Goal: Task Accomplishment & Management: Complete application form

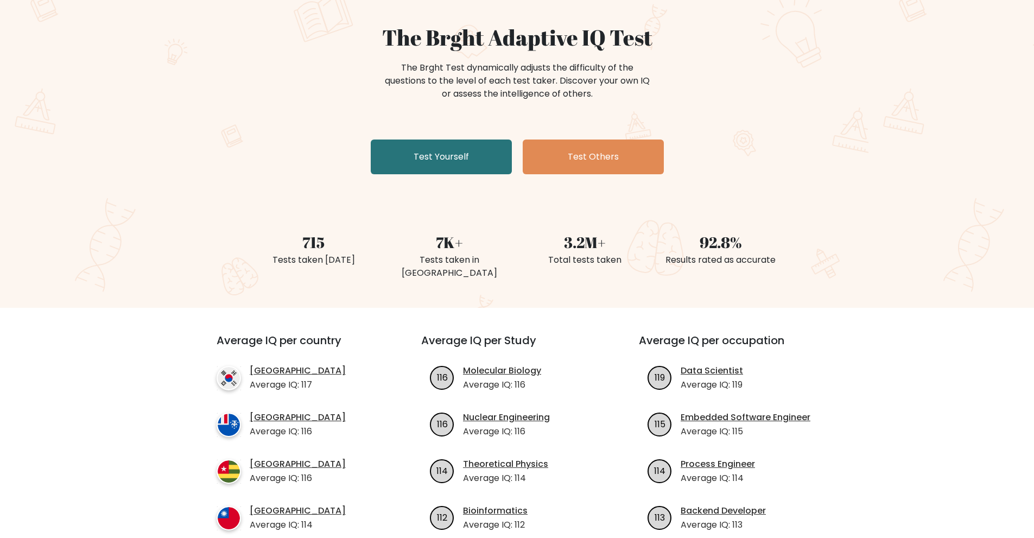
scroll to position [109, 0]
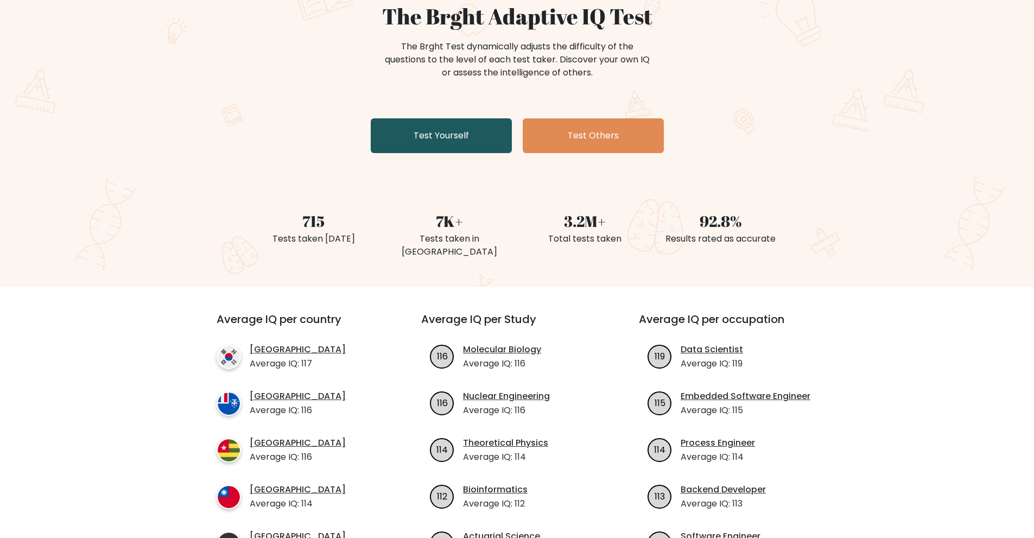
click at [415, 149] on link "Test Yourself" at bounding box center [441, 135] width 141 height 35
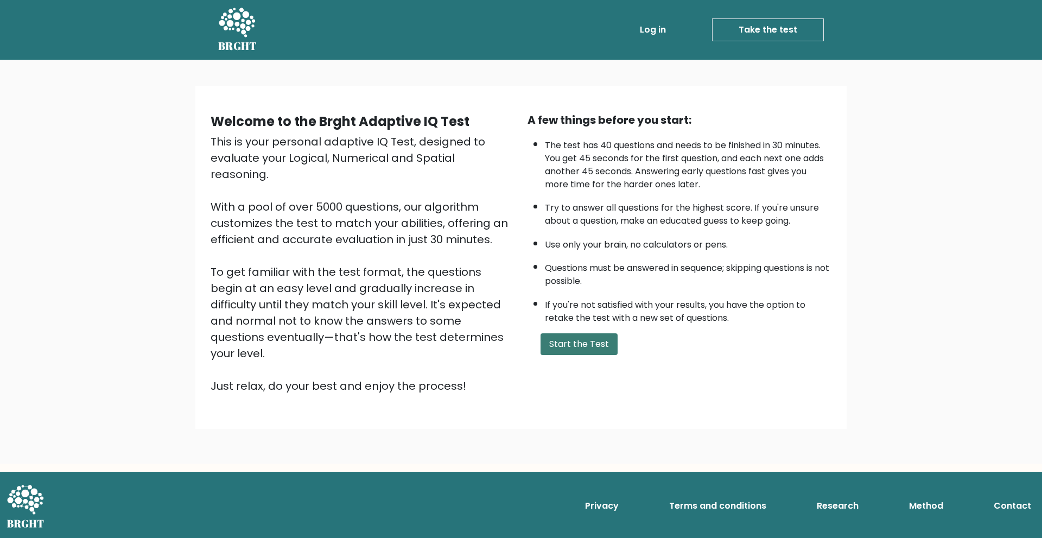
click at [557, 343] on button "Start the Test" at bounding box center [578, 344] width 77 height 22
click at [554, 342] on button "Start the Test" at bounding box center [578, 344] width 77 height 22
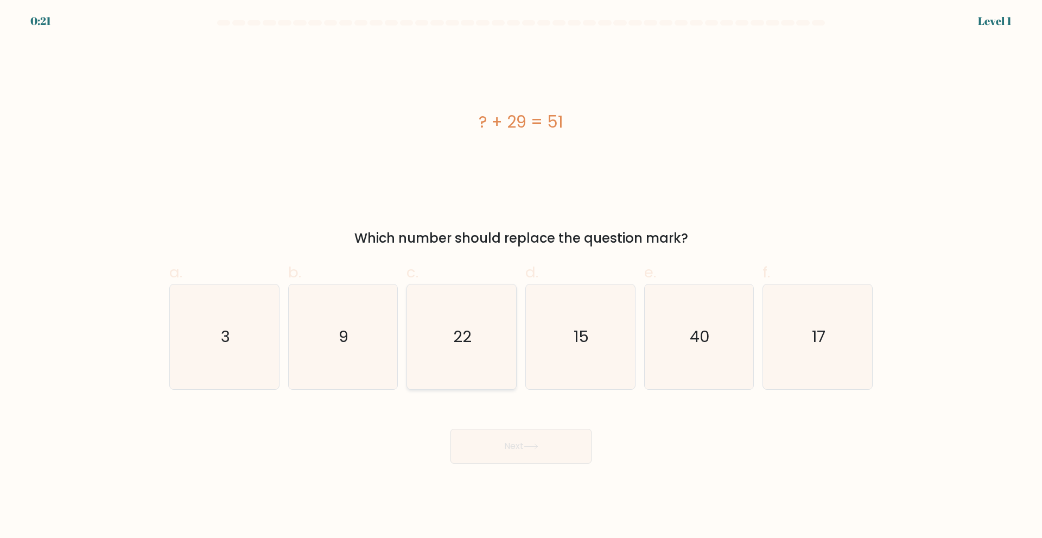
click at [478, 355] on icon "22" at bounding box center [461, 336] width 105 height 105
click at [521, 276] on input "c. 22" at bounding box center [521, 272] width 1 height 7
radio input "true"
click at [500, 443] on button "Next" at bounding box center [520, 446] width 141 height 35
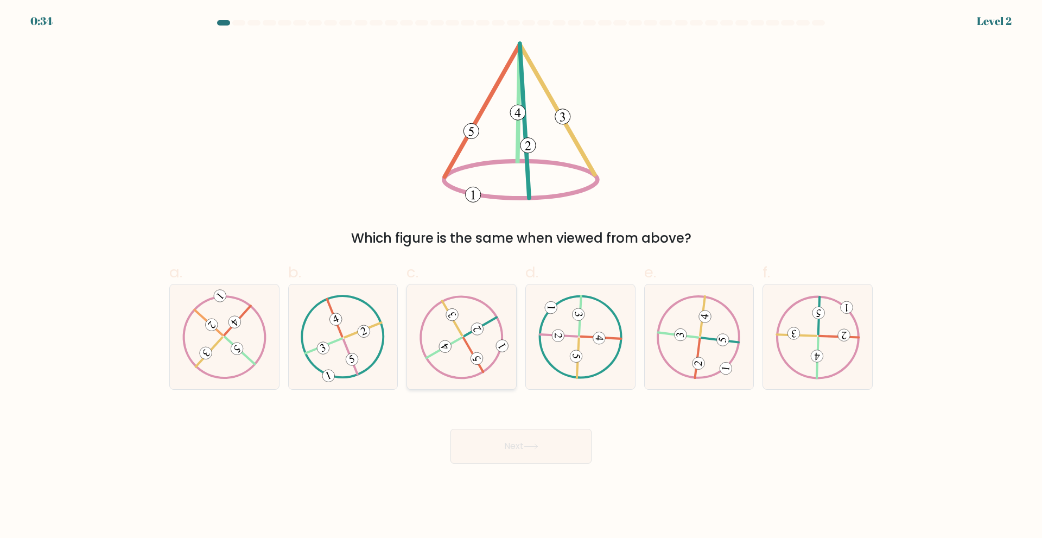
click at [444, 362] on icon at bounding box center [461, 337] width 85 height 84
click at [521, 276] on input "c." at bounding box center [521, 272] width 1 height 7
radio input "true"
click at [502, 438] on button "Next" at bounding box center [520, 446] width 141 height 35
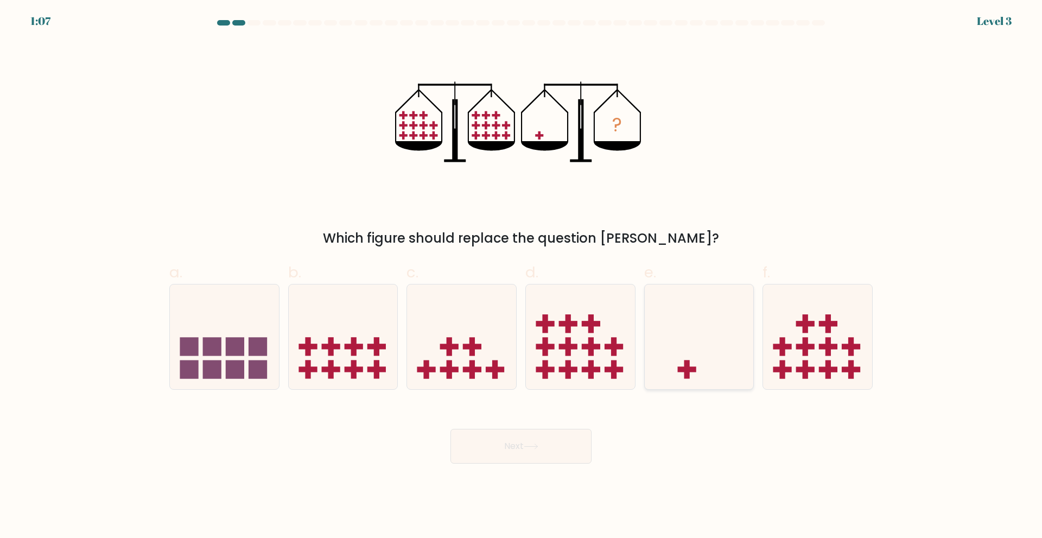
click at [692, 368] on rect at bounding box center [686, 369] width 18 height 5
click at [521, 276] on input "e." at bounding box center [521, 272] width 1 height 7
radio input "true"
click at [553, 461] on button "Next" at bounding box center [520, 446] width 141 height 35
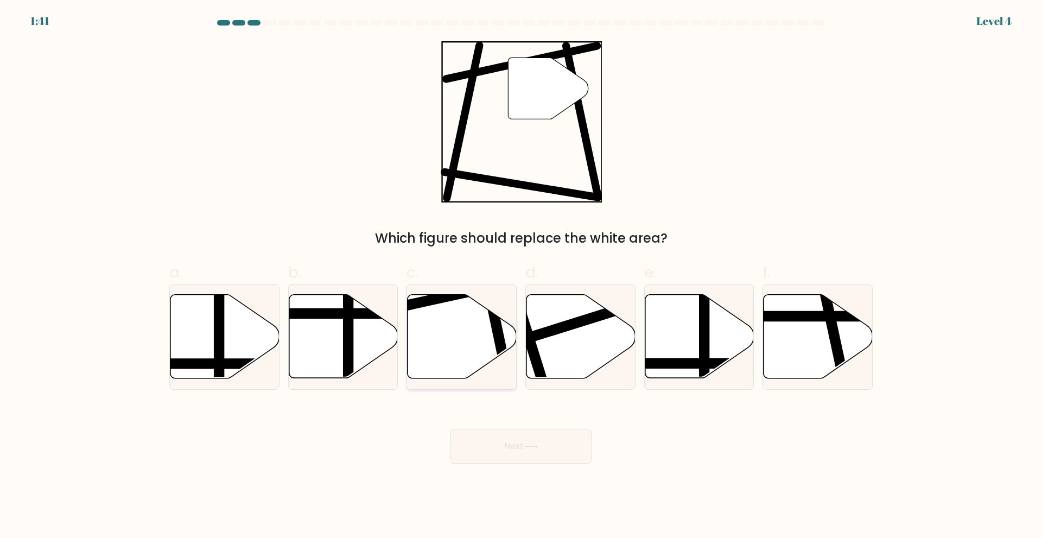
click at [480, 351] on icon at bounding box center [462, 336] width 109 height 84
click at [521, 276] on input "c." at bounding box center [521, 272] width 1 height 7
radio input "true"
click at [506, 454] on button "Next" at bounding box center [520, 446] width 141 height 35
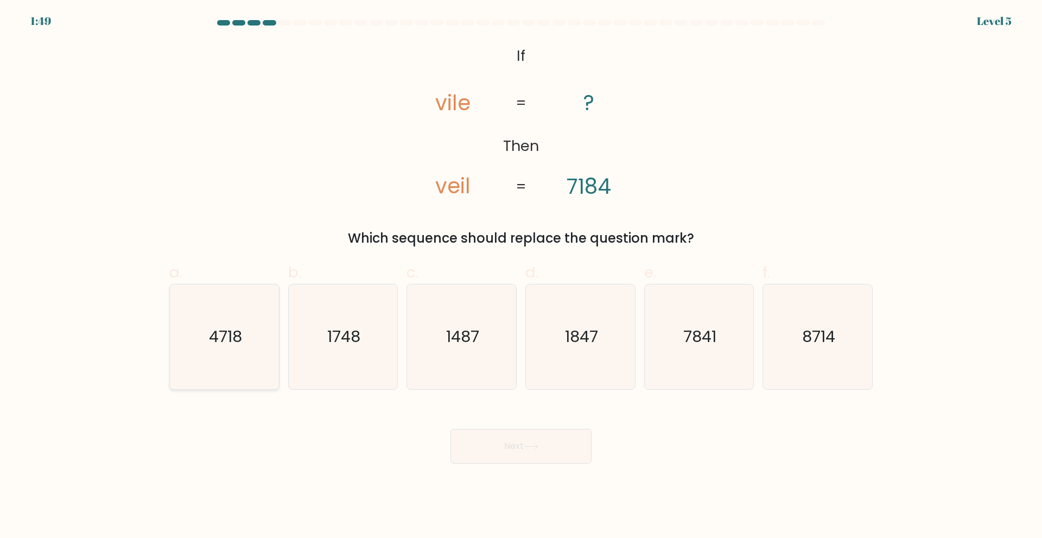
click at [232, 358] on icon "4718" at bounding box center [224, 336] width 105 height 105
click at [521, 276] on input "a. 4718" at bounding box center [521, 272] width 1 height 7
radio input "true"
click at [531, 456] on button "Next" at bounding box center [520, 446] width 141 height 35
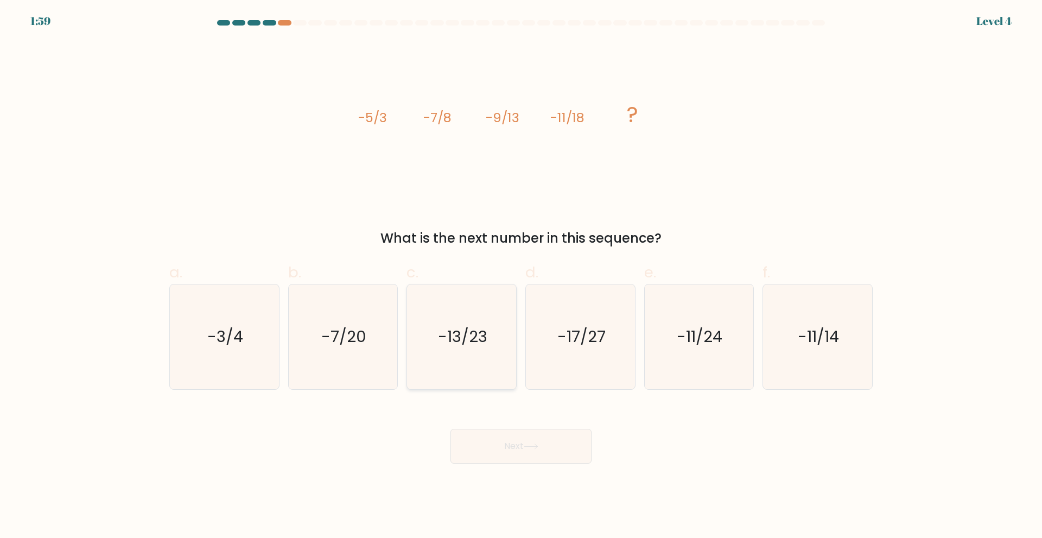
click at [454, 339] on text "-13/23" at bounding box center [462, 337] width 49 height 22
click at [521, 276] on input "c. -13/23" at bounding box center [521, 272] width 1 height 7
radio input "true"
click at [501, 448] on button "Next" at bounding box center [520, 446] width 141 height 35
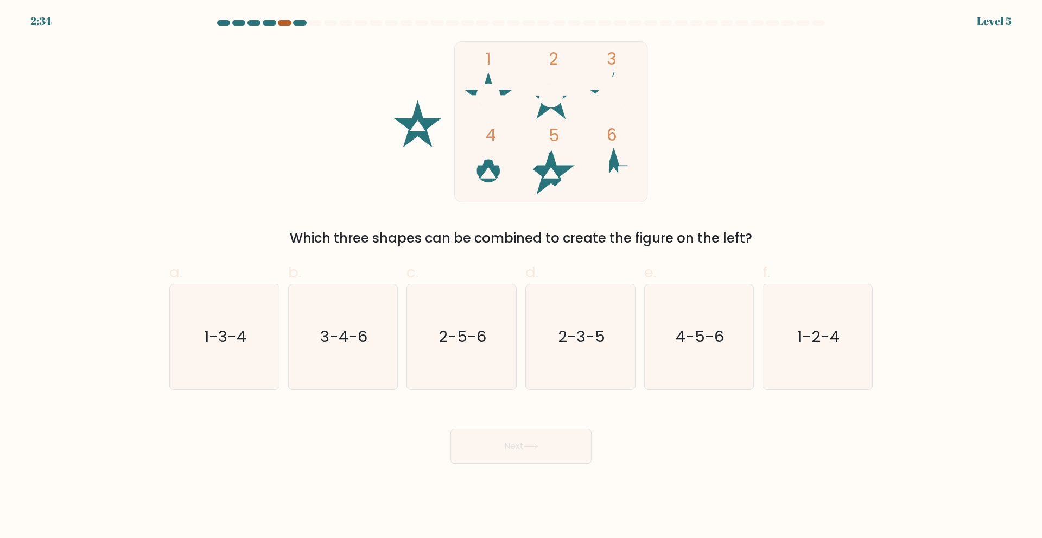
click at [285, 24] on div at bounding box center [284, 22] width 13 height 5
click at [298, 24] on div at bounding box center [299, 22] width 13 height 5
click at [848, 354] on icon "1-2-4" at bounding box center [817, 336] width 105 height 105
click at [521, 276] on input "f. 1-2-4" at bounding box center [521, 272] width 1 height 7
radio input "true"
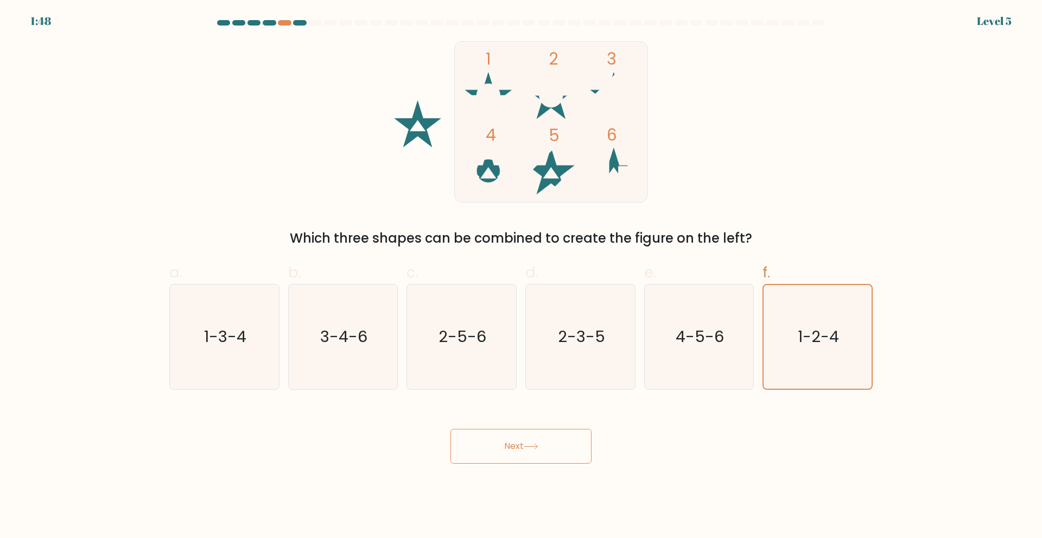
click at [544, 453] on button "Next" at bounding box center [520, 446] width 141 height 35
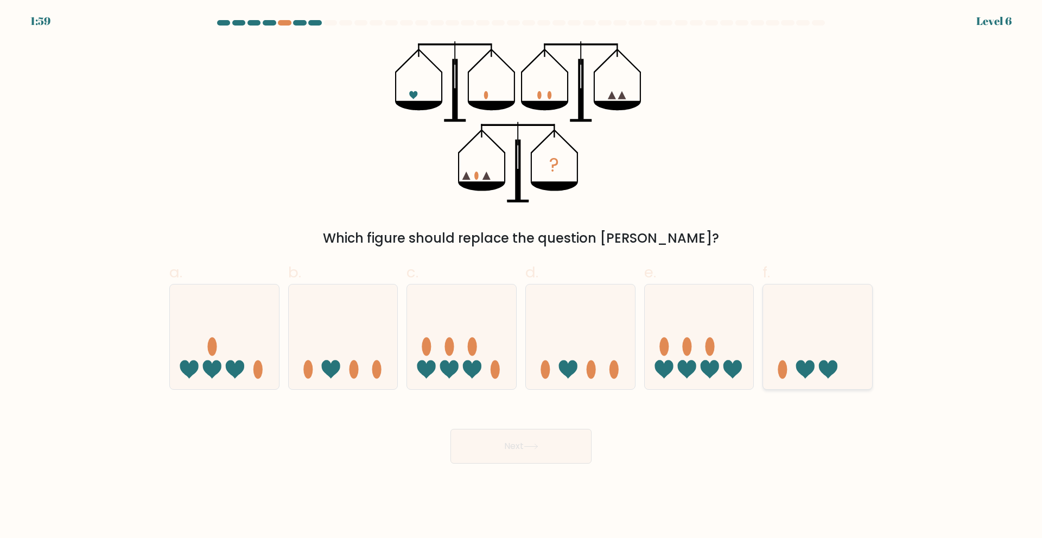
click at [833, 366] on icon at bounding box center [828, 369] width 18 height 18
click at [521, 276] on input "f." at bounding box center [521, 272] width 1 height 7
radio input "true"
click at [518, 451] on button "Next" at bounding box center [520, 446] width 141 height 35
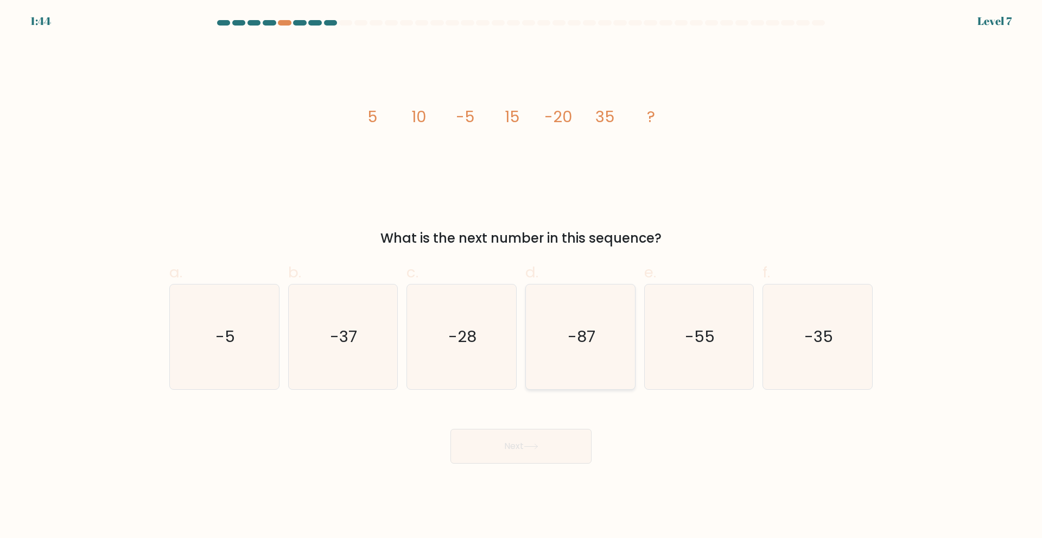
drag, startPoint x: 673, startPoint y: 349, endPoint x: 633, endPoint y: 377, distance: 48.3
click at [675, 350] on icon "-55" at bounding box center [698, 336] width 105 height 105
click at [521, 276] on input "e. -55" at bounding box center [521, 272] width 1 height 7
radio input "true"
click at [534, 438] on button "Next" at bounding box center [520, 446] width 141 height 35
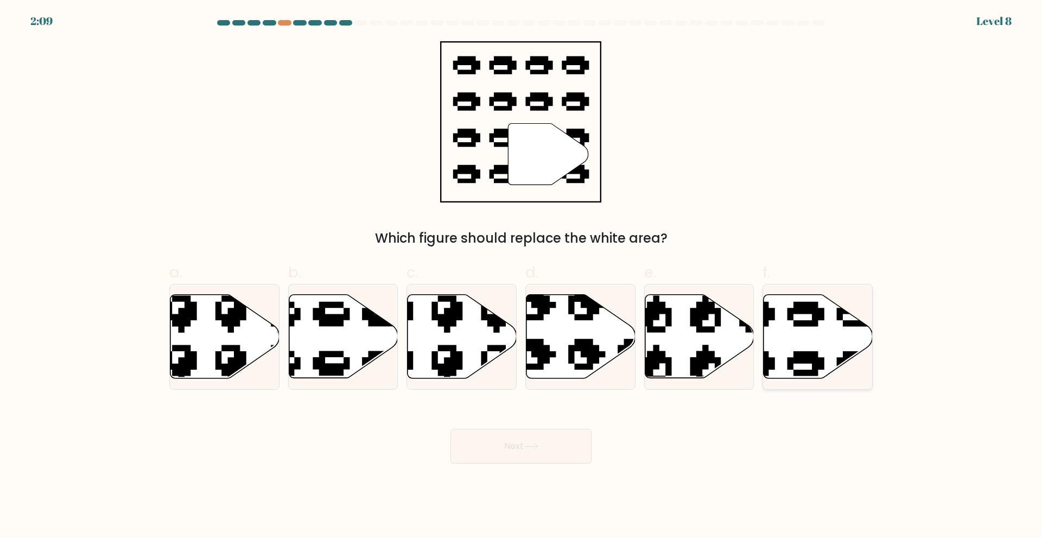
click at [823, 345] on icon at bounding box center [817, 336] width 109 height 84
click at [521, 276] on input "f." at bounding box center [521, 272] width 1 height 7
radio input "true"
click at [547, 429] on button "Next" at bounding box center [520, 446] width 141 height 35
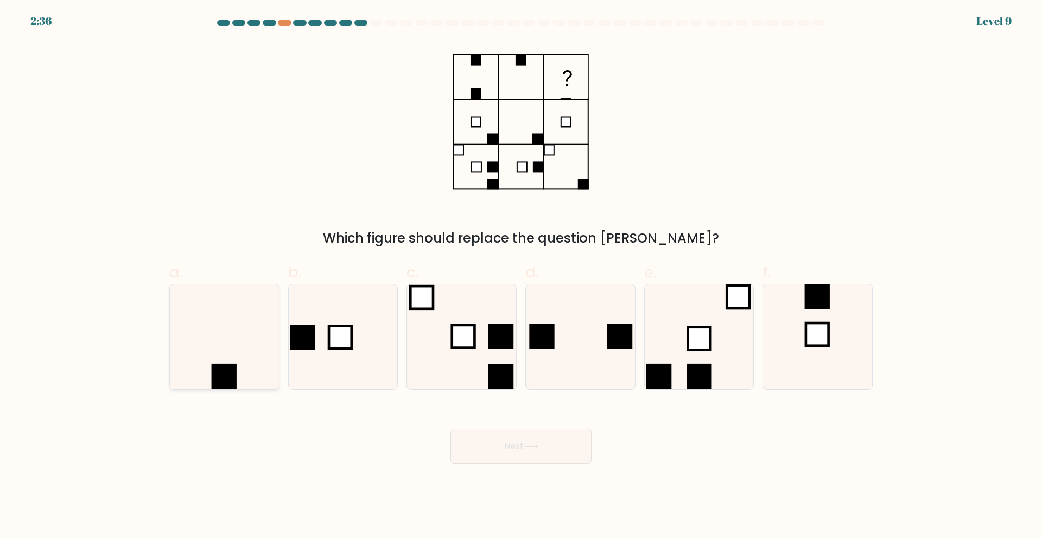
click at [229, 375] on rect at bounding box center [223, 376] width 25 height 25
click at [521, 276] on input "a." at bounding box center [521, 272] width 1 height 7
radio input "true"
click at [516, 450] on button "Next" at bounding box center [520, 446] width 141 height 35
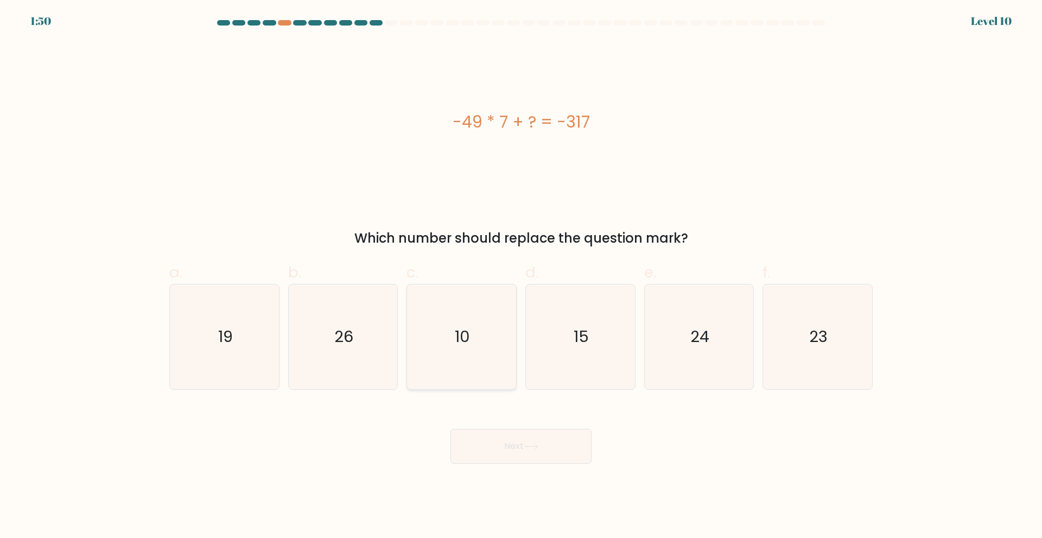
click at [456, 347] on icon "10" at bounding box center [461, 336] width 105 height 105
click at [521, 276] on input "c. 10" at bounding box center [521, 272] width 1 height 7
radio input "true"
click at [505, 430] on button "Next" at bounding box center [520, 446] width 141 height 35
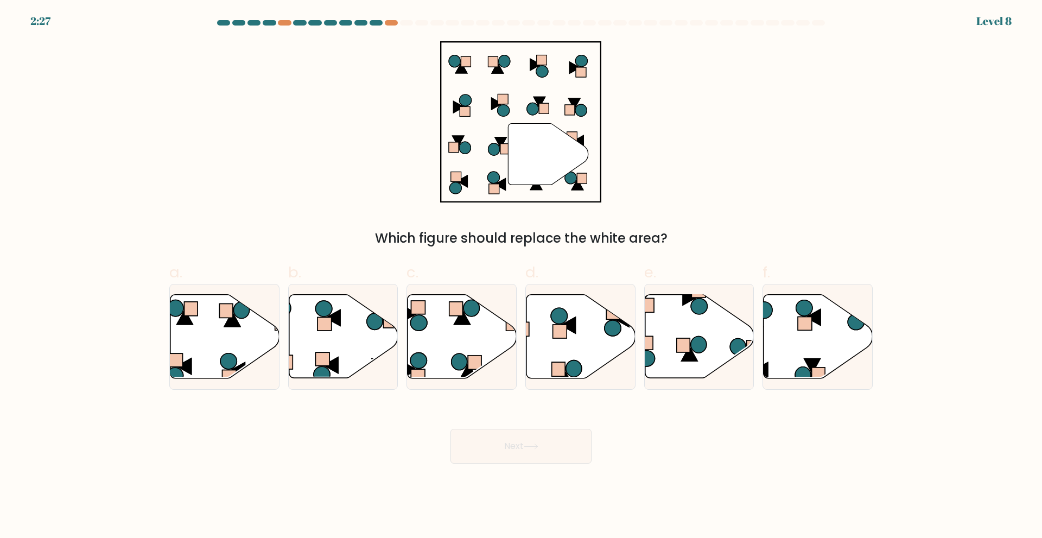
click at [394, 29] on div at bounding box center [521, 25] width 716 height 10
click at [393, 23] on div at bounding box center [391, 22] width 13 height 5
click at [390, 23] on div at bounding box center [391, 22] width 13 height 5
click at [824, 327] on icon at bounding box center [817, 336] width 109 height 84
click at [521, 276] on input "f." at bounding box center [521, 272] width 1 height 7
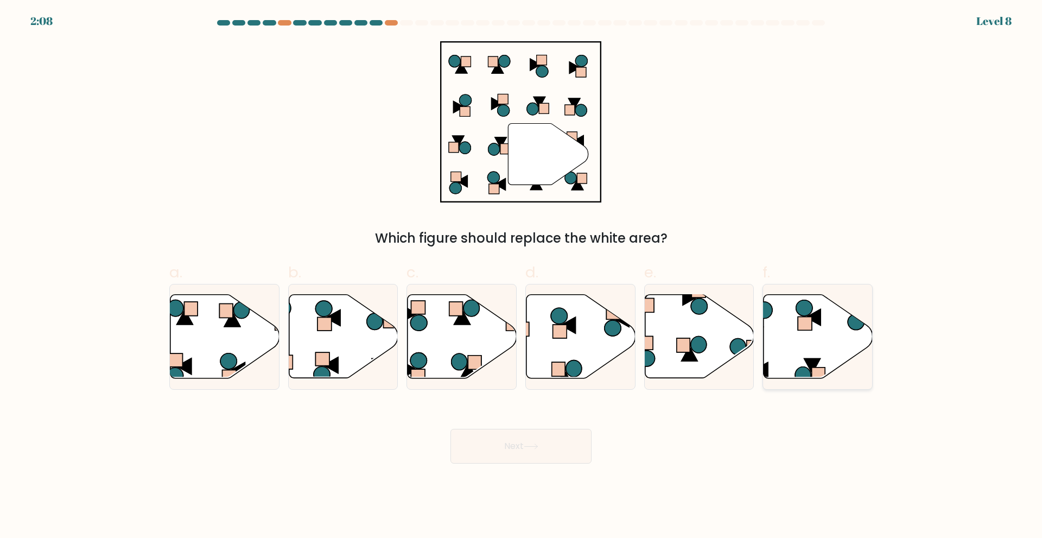
radio input "true"
click at [521, 456] on button "Next" at bounding box center [520, 446] width 141 height 35
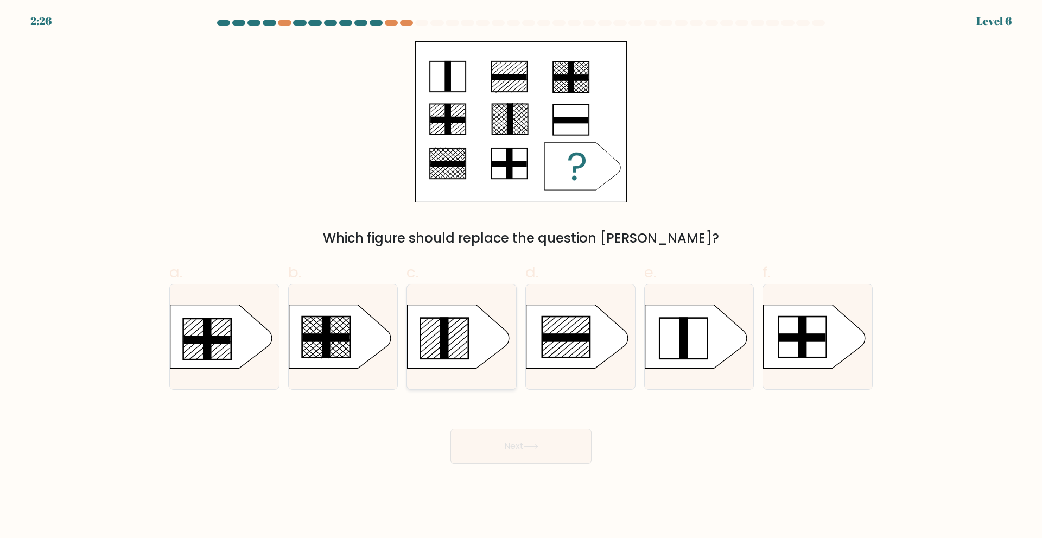
click at [471, 334] on icon at bounding box center [459, 335] width 102 height 63
click at [521, 276] on input "c." at bounding box center [521, 272] width 1 height 7
radio input "true"
click at [486, 448] on button "Next" at bounding box center [520, 446] width 141 height 35
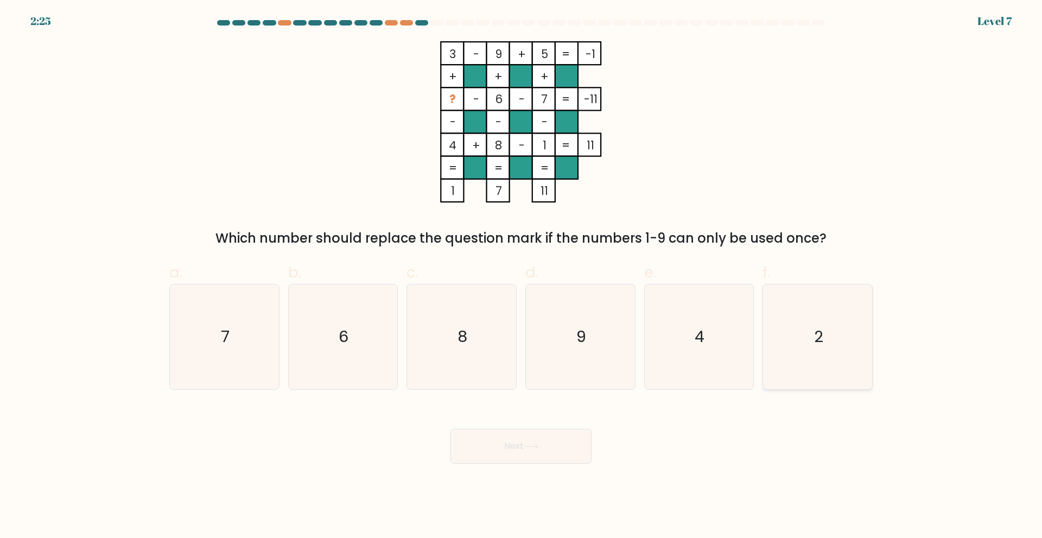
click at [786, 334] on icon "2" at bounding box center [817, 336] width 105 height 105
click at [521, 276] on input "f. 2" at bounding box center [521, 272] width 1 height 7
radio input "true"
click at [558, 443] on button "Next" at bounding box center [520, 446] width 141 height 35
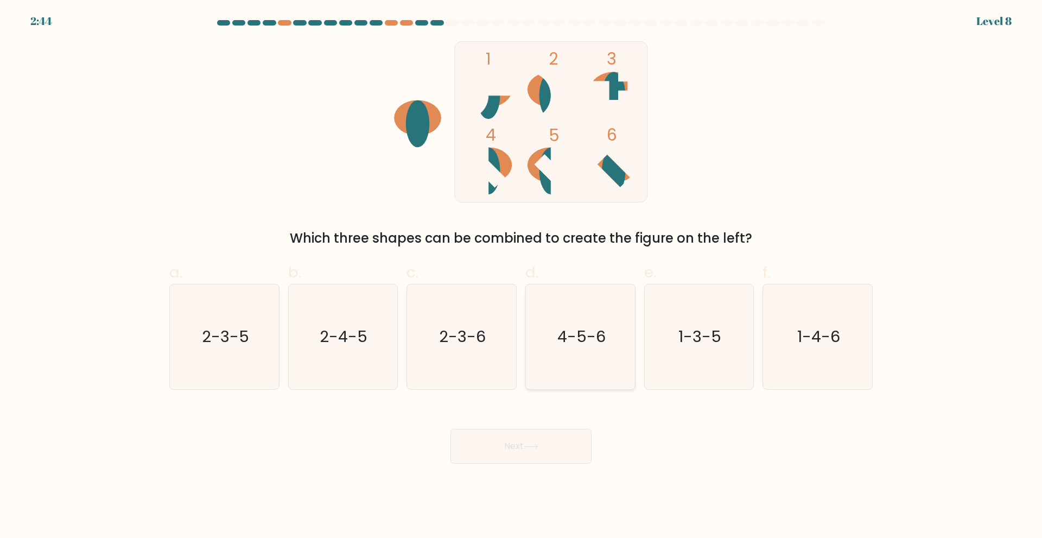
click at [544, 342] on icon "4-5-6" at bounding box center [580, 336] width 105 height 105
click at [521, 276] on input "d. 4-5-6" at bounding box center [521, 272] width 1 height 7
radio input "true"
click at [520, 446] on button "Next" at bounding box center [520, 446] width 141 height 35
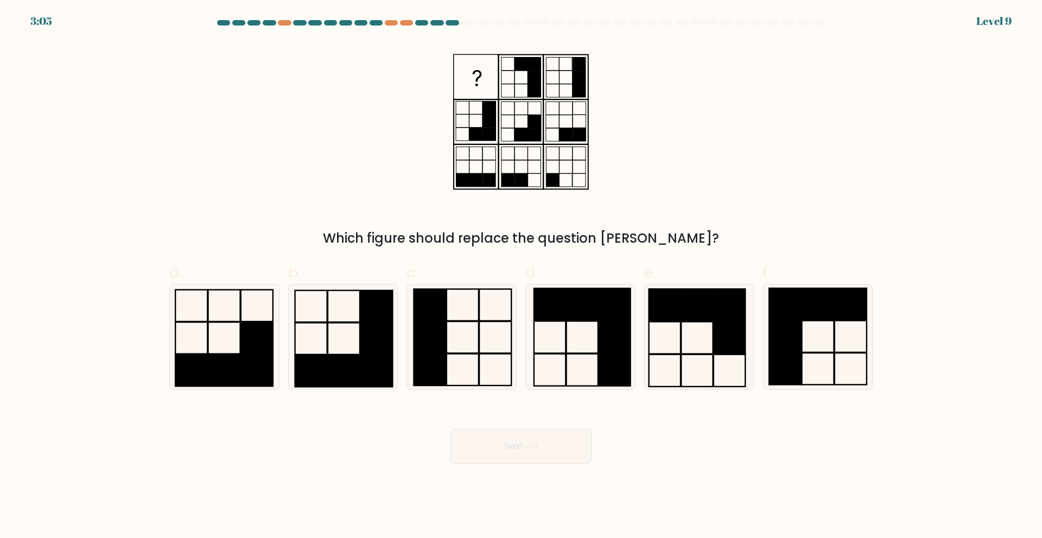
drag, startPoint x: 604, startPoint y: 332, endPoint x: 523, endPoint y: 461, distance: 152.5
click at [604, 332] on rect at bounding box center [614, 337] width 31 height 32
click at [521, 276] on input "d." at bounding box center [521, 272] width 1 height 7
radio input "true"
click at [518, 440] on button "Next" at bounding box center [520, 446] width 141 height 35
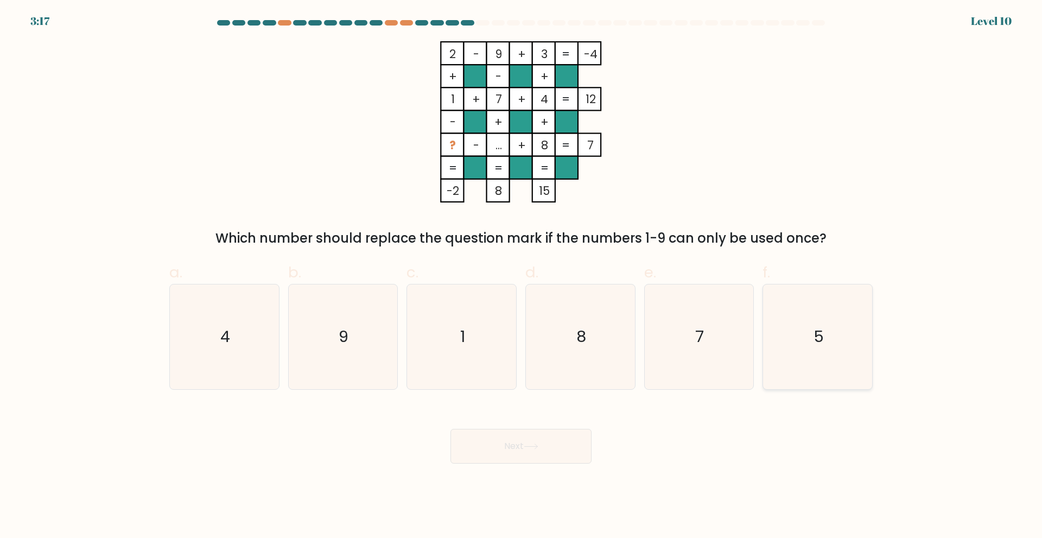
click at [848, 331] on icon "5" at bounding box center [817, 336] width 105 height 105
click at [521, 276] on input "f. 5" at bounding box center [521, 272] width 1 height 7
radio input "true"
click at [557, 435] on button "Next" at bounding box center [520, 446] width 141 height 35
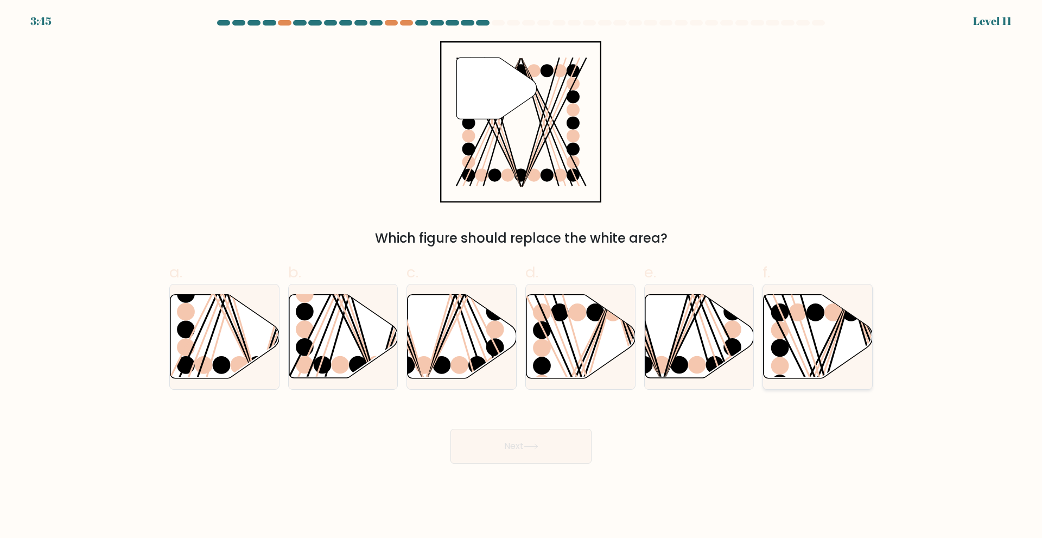
click at [800, 349] on icon at bounding box center [817, 336] width 109 height 84
click at [521, 276] on input "f." at bounding box center [521, 272] width 1 height 7
radio input "true"
click at [557, 448] on button "Next" at bounding box center [520, 446] width 141 height 35
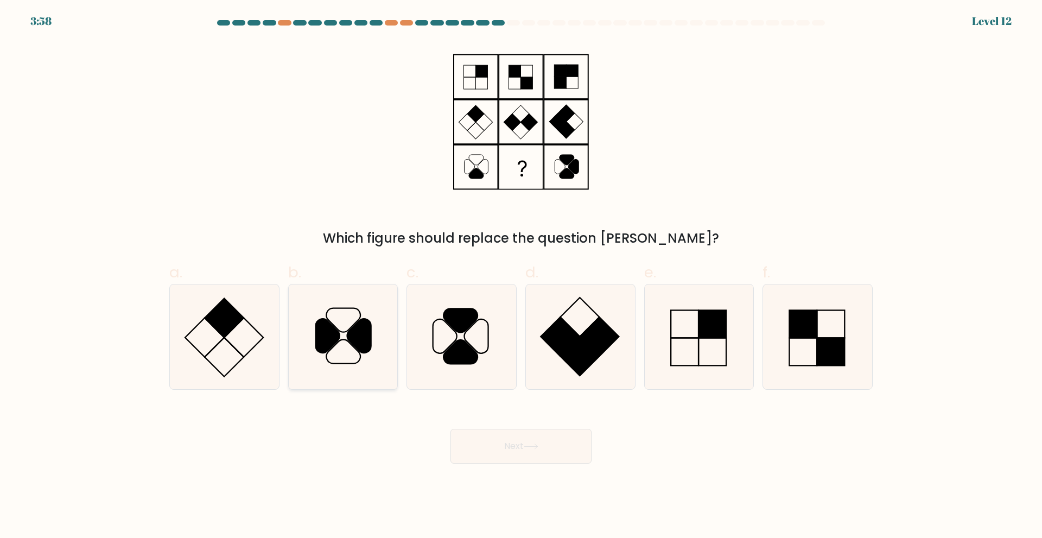
click at [338, 344] on icon at bounding box center [342, 336] width 105 height 105
click at [521, 276] on input "b." at bounding box center [521, 272] width 1 height 7
radio input "true"
click at [531, 458] on button "Next" at bounding box center [520, 446] width 141 height 35
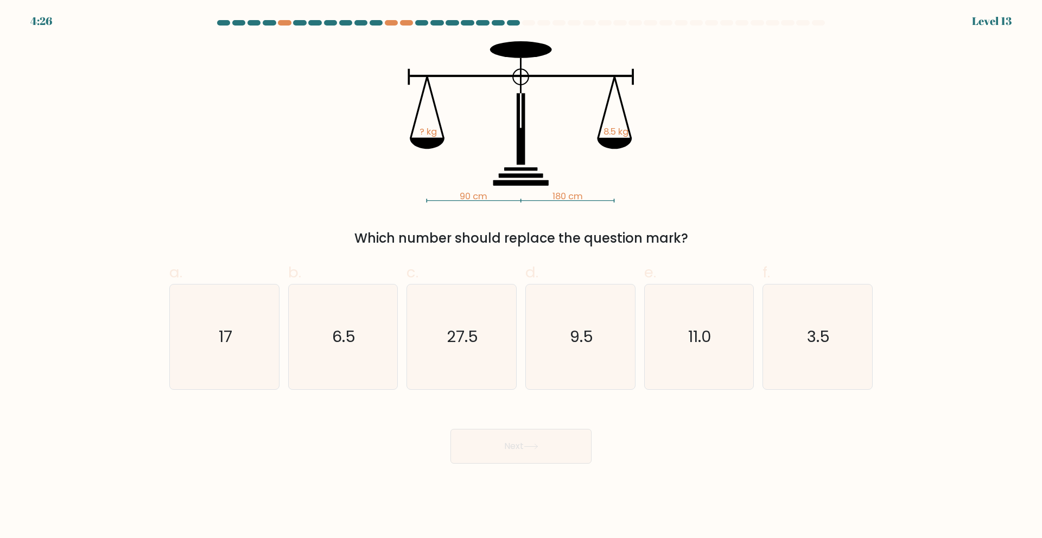
drag, startPoint x: 827, startPoint y: 347, endPoint x: 740, endPoint y: 409, distance: 107.0
click at [827, 347] on icon "3.5" at bounding box center [817, 336] width 105 height 105
click at [521, 276] on input "f. 3.5" at bounding box center [521, 272] width 1 height 7
radio input "true"
click at [525, 453] on button "Next" at bounding box center [520, 446] width 141 height 35
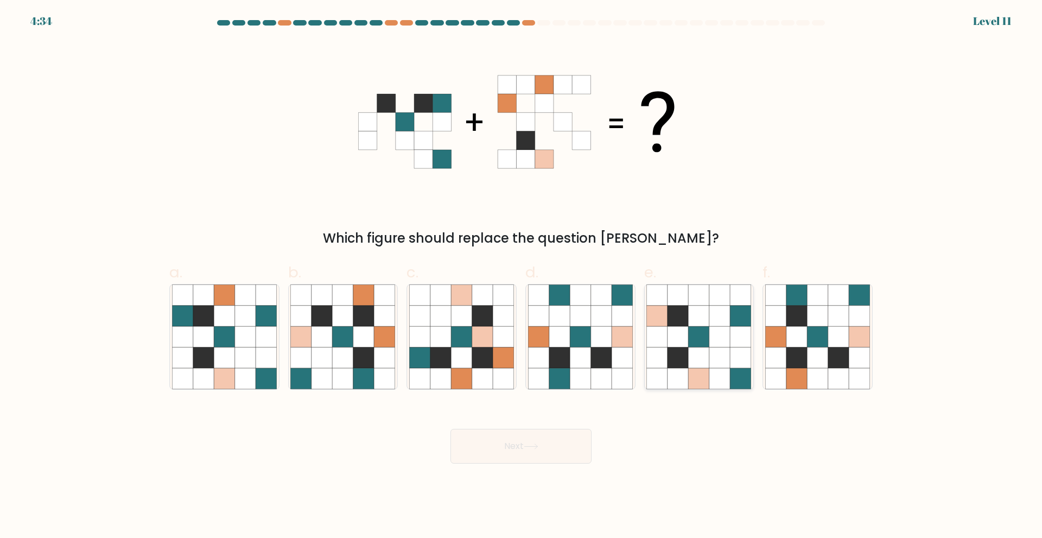
click at [687, 342] on icon at bounding box center [677, 336] width 21 height 21
click at [521, 276] on input "e." at bounding box center [521, 272] width 1 height 7
radio input "true"
click at [512, 434] on button "Next" at bounding box center [520, 446] width 141 height 35
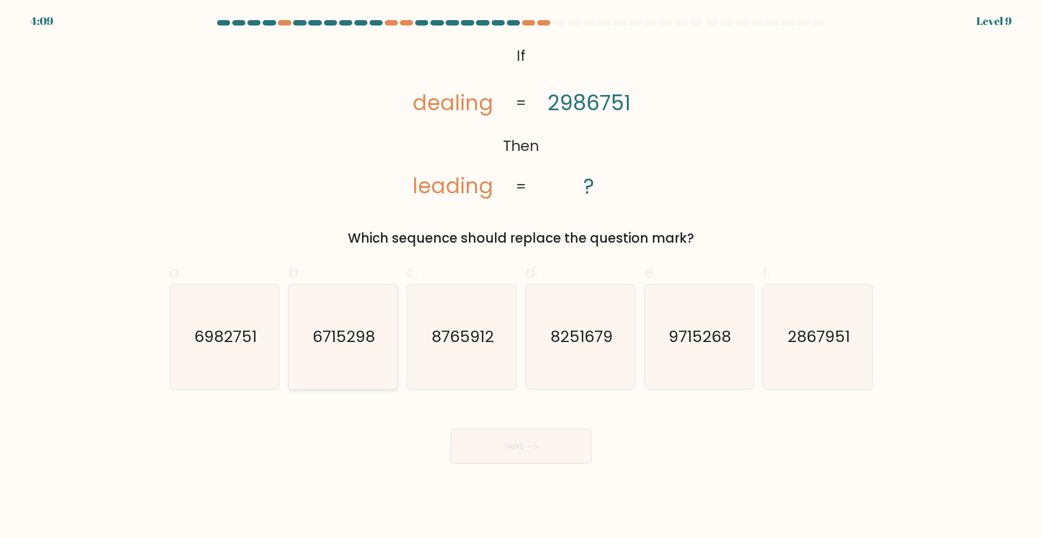
click at [340, 347] on text "6715298" at bounding box center [344, 337] width 62 height 22
click at [521, 276] on input "b. 6715298" at bounding box center [521, 272] width 1 height 7
radio input "true"
click at [500, 425] on div "Next" at bounding box center [521, 433] width 716 height 61
click at [504, 449] on button "Next" at bounding box center [520, 446] width 141 height 35
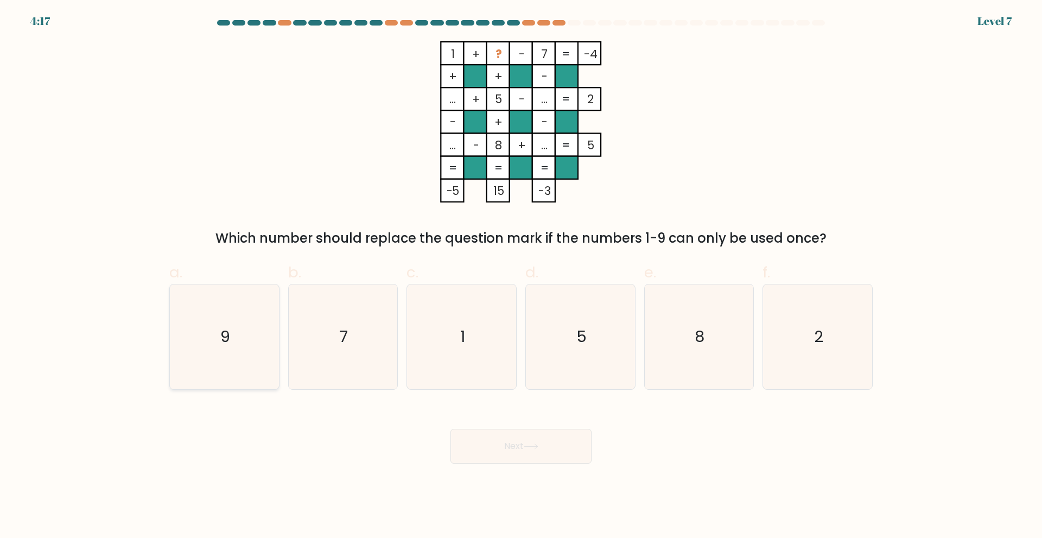
click at [207, 317] on icon "9" at bounding box center [224, 336] width 105 height 105
click at [521, 276] on input "a. 9" at bounding box center [521, 272] width 1 height 7
radio input "true"
click at [523, 434] on button "Next" at bounding box center [520, 446] width 141 height 35
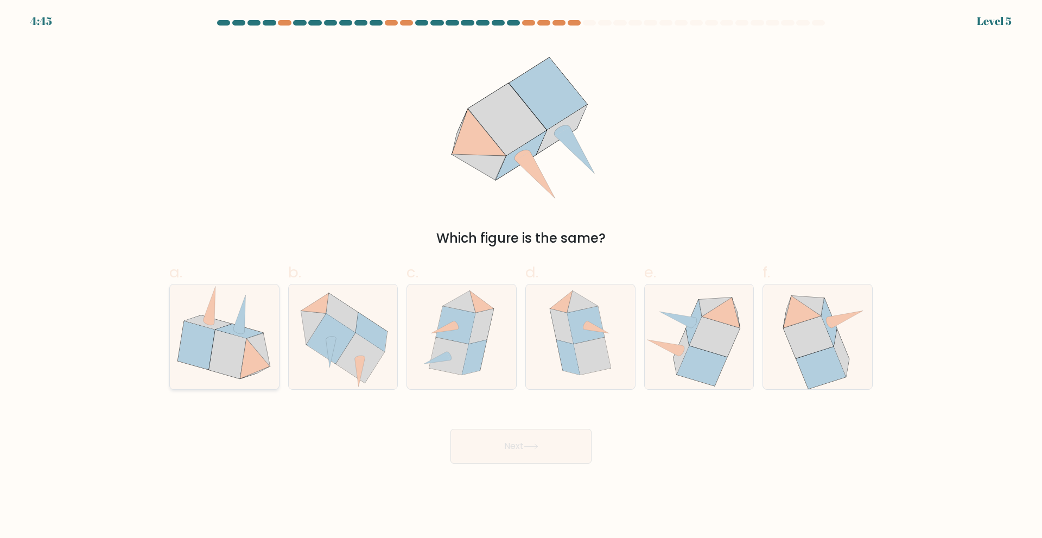
click at [222, 358] on icon at bounding box center [227, 353] width 37 height 49
click at [521, 276] on input "a." at bounding box center [521, 272] width 1 height 7
radio input "true"
click at [504, 455] on button "Next" at bounding box center [520, 446] width 141 height 35
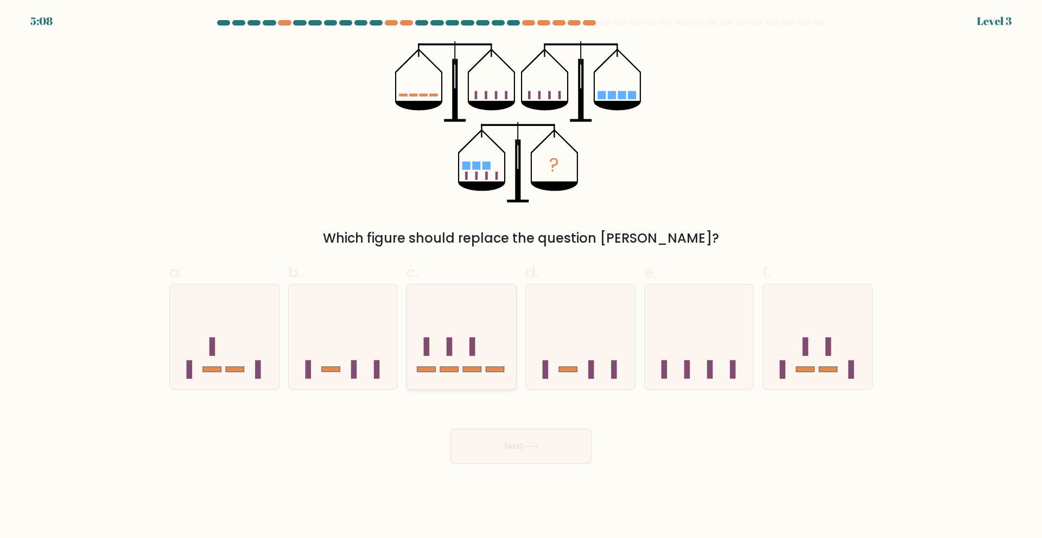
click at [459, 330] on icon at bounding box center [461, 336] width 109 height 90
click at [521, 276] on input "c." at bounding box center [521, 272] width 1 height 7
radio input "true"
click at [504, 448] on button "Next" at bounding box center [520, 446] width 141 height 35
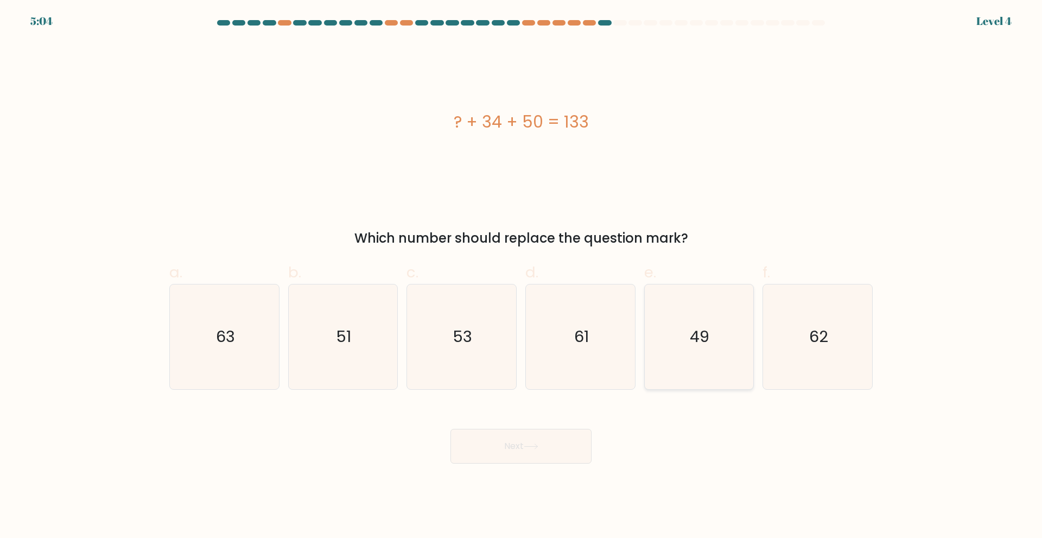
click at [714, 340] on icon "49" at bounding box center [698, 336] width 105 height 105
click at [521, 276] on input "e. 49" at bounding box center [521, 272] width 1 height 7
radio input "true"
click at [534, 449] on button "Next" at bounding box center [520, 446] width 141 height 35
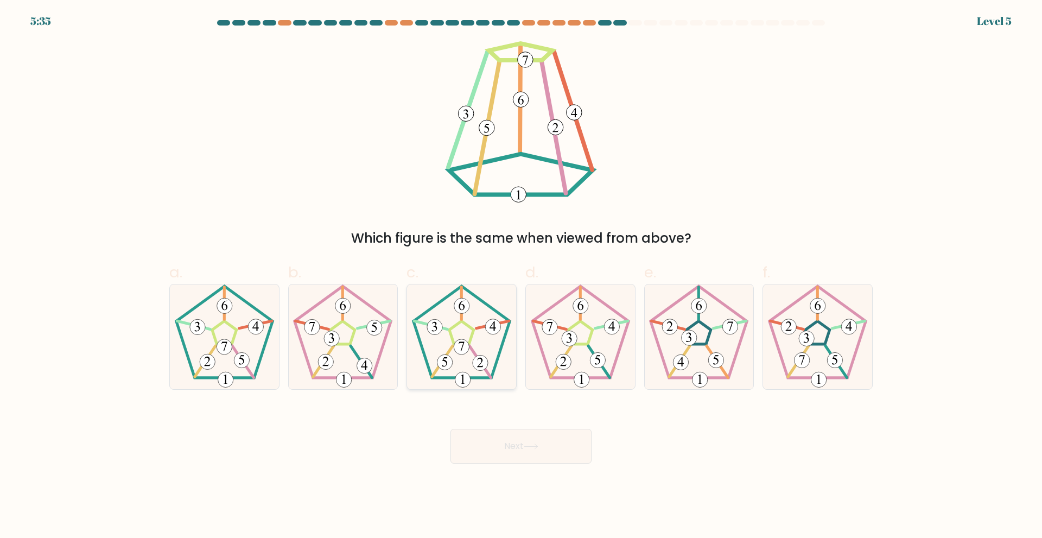
click at [476, 373] on icon at bounding box center [461, 336] width 105 height 105
click at [521, 276] on input "c." at bounding box center [521, 272] width 1 height 7
radio input "true"
click at [488, 447] on button "Next" at bounding box center [520, 446] width 141 height 35
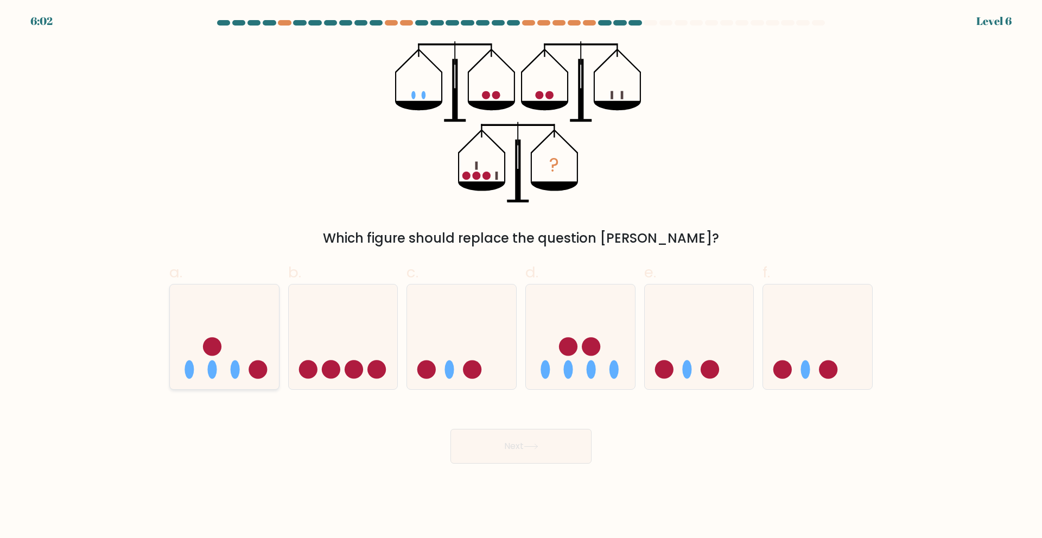
click at [214, 359] on icon at bounding box center [224, 336] width 109 height 90
click at [521, 276] on input "a." at bounding box center [521, 272] width 1 height 7
radio input "true"
click at [489, 453] on button "Next" at bounding box center [520, 446] width 141 height 35
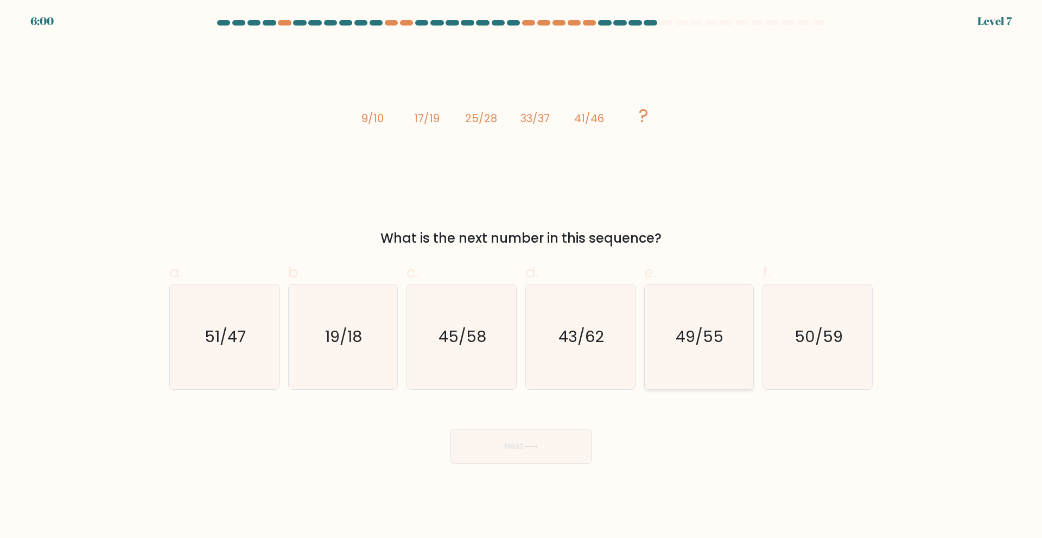
click at [690, 336] on text "49/55" at bounding box center [700, 337] width 48 height 22
click at [521, 276] on input "e. 49/55" at bounding box center [521, 272] width 1 height 7
radio input "true"
click at [491, 444] on button "Next" at bounding box center [520, 446] width 141 height 35
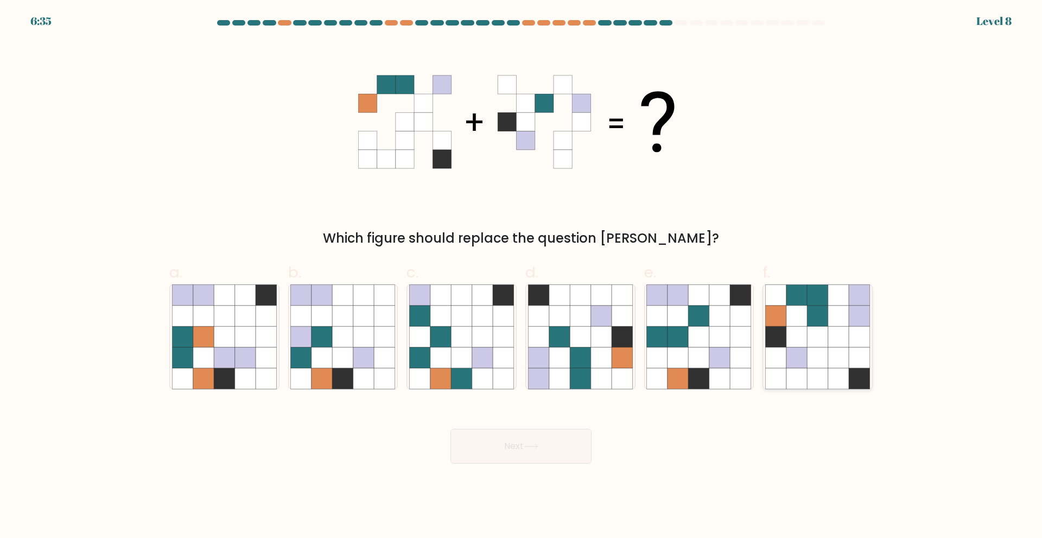
click at [797, 374] on icon at bounding box center [796, 378] width 21 height 21
click at [521, 276] on input "f." at bounding box center [521, 272] width 1 height 7
radio input "true"
click at [534, 450] on button "Next" at bounding box center [520, 446] width 141 height 35
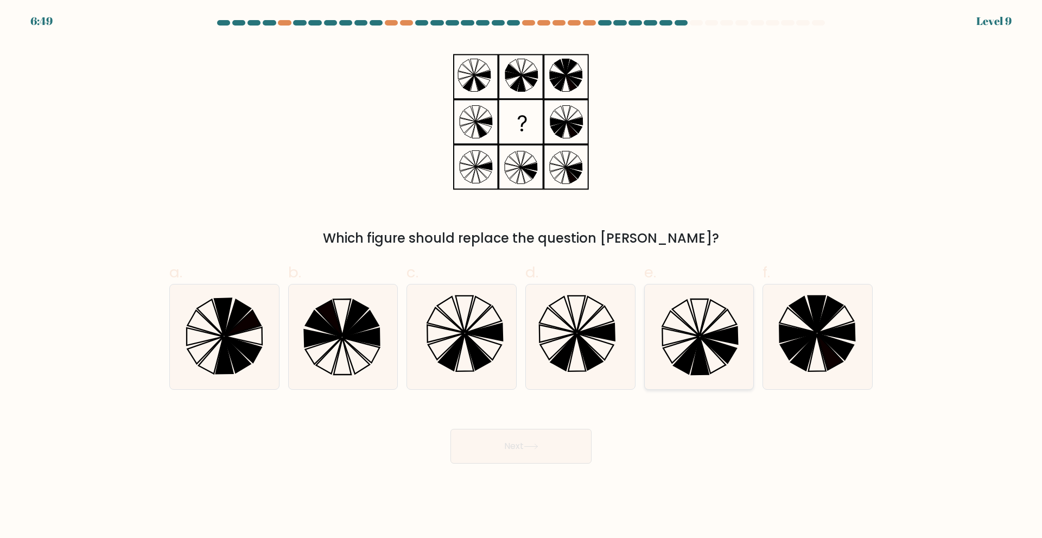
click at [684, 327] on icon at bounding box center [698, 336] width 105 height 105
click at [521, 276] on input "e." at bounding box center [521, 272] width 1 height 7
radio input "true"
click at [552, 457] on button "Next" at bounding box center [520, 446] width 141 height 35
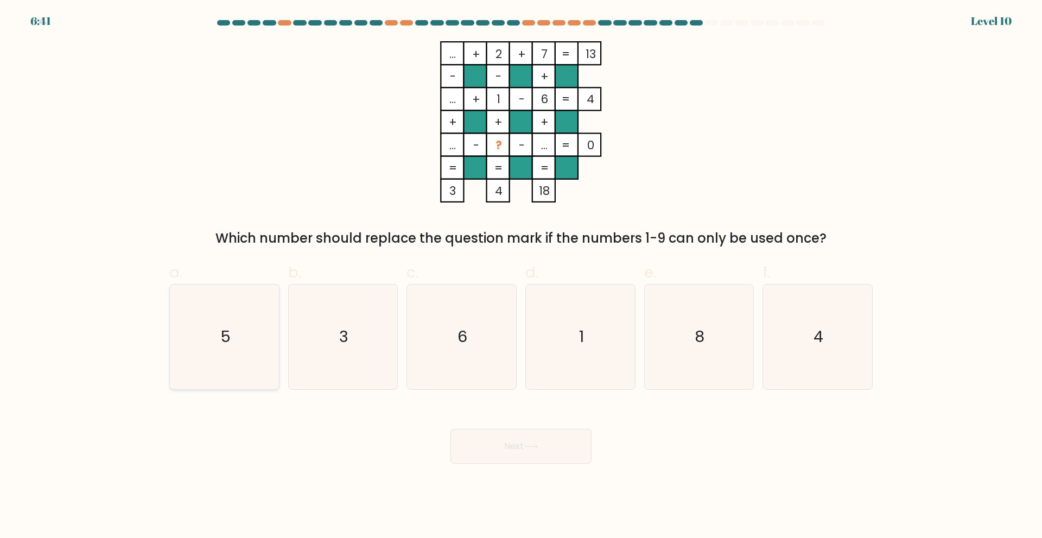
click at [187, 328] on icon "5" at bounding box center [224, 336] width 105 height 105
click at [521, 276] on input "a. 5" at bounding box center [521, 272] width 1 height 7
radio input "true"
click at [496, 444] on button "Next" at bounding box center [520, 446] width 141 height 35
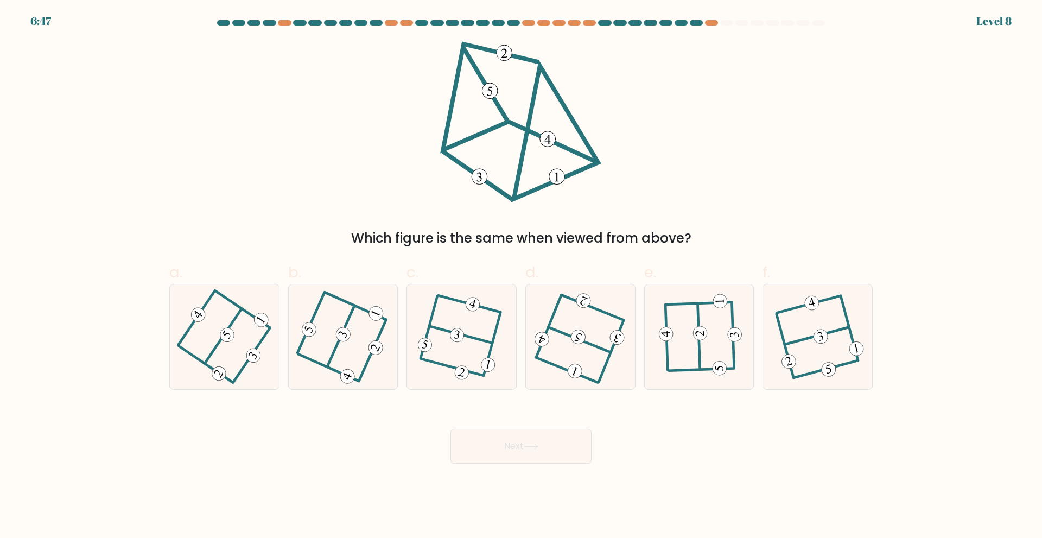
drag, startPoint x: 642, startPoint y: 244, endPoint x: 679, endPoint y: 241, distance: 37.5
click at [679, 241] on div "Which figure is the same when viewed from above?" at bounding box center [521, 238] width 690 height 20
click at [776, 85] on div "Which figure is the same when viewed from above?" at bounding box center [521, 144] width 716 height 207
click at [677, 350] on icon at bounding box center [698, 337] width 81 height 84
click at [521, 276] on input "e." at bounding box center [521, 272] width 1 height 7
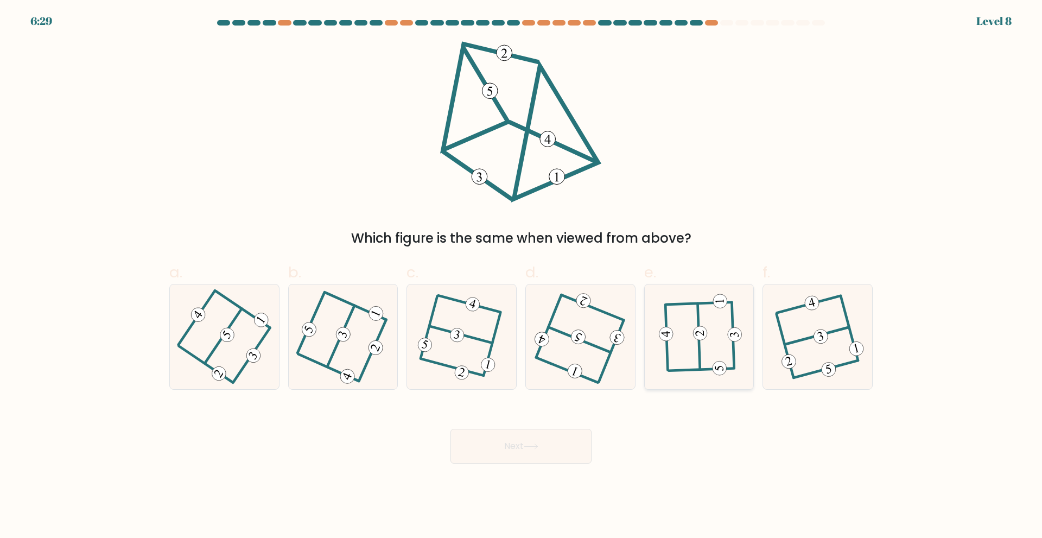
radio input "true"
click at [571, 444] on button "Next" at bounding box center [520, 446] width 141 height 35
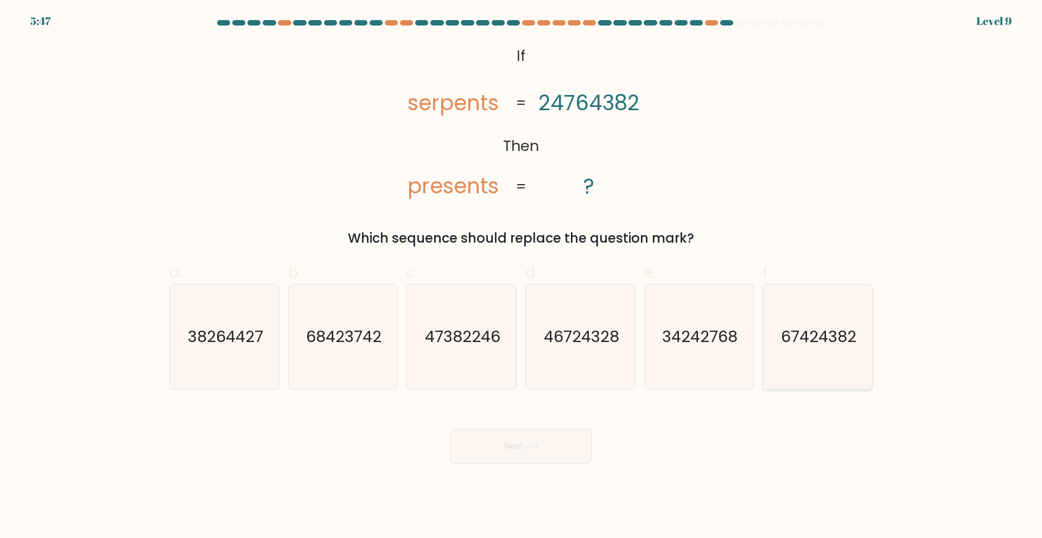
click at [800, 347] on text "67424382" at bounding box center [818, 337] width 75 height 22
click at [521, 276] on input "f. 67424382" at bounding box center [521, 272] width 1 height 7
radio input "true"
click at [560, 454] on button "Next" at bounding box center [520, 446] width 141 height 35
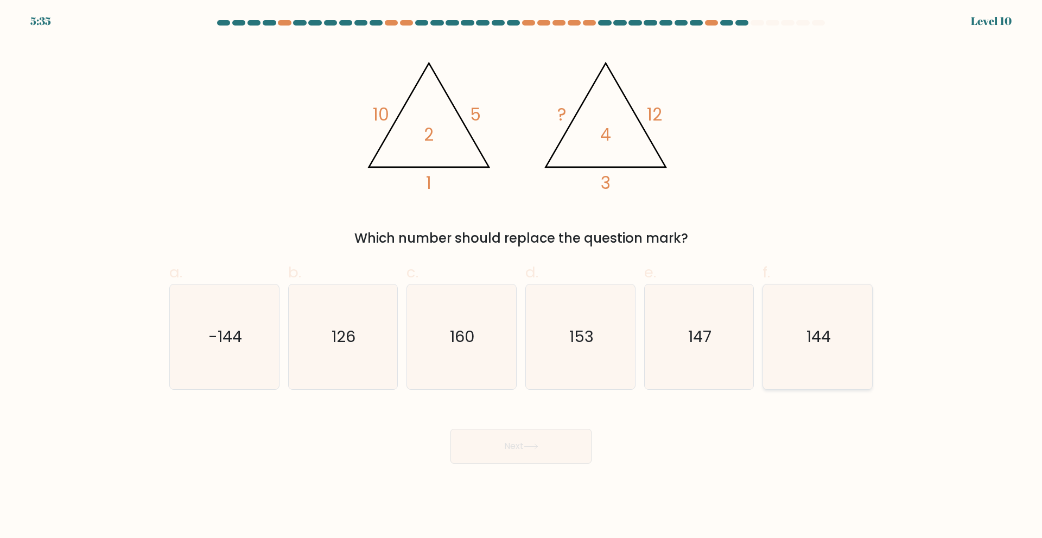
click at [774, 335] on icon "144" at bounding box center [817, 336] width 105 height 105
click at [521, 276] on input "f. 144" at bounding box center [521, 272] width 1 height 7
radio input "true"
click at [520, 456] on button "Next" at bounding box center [520, 446] width 141 height 35
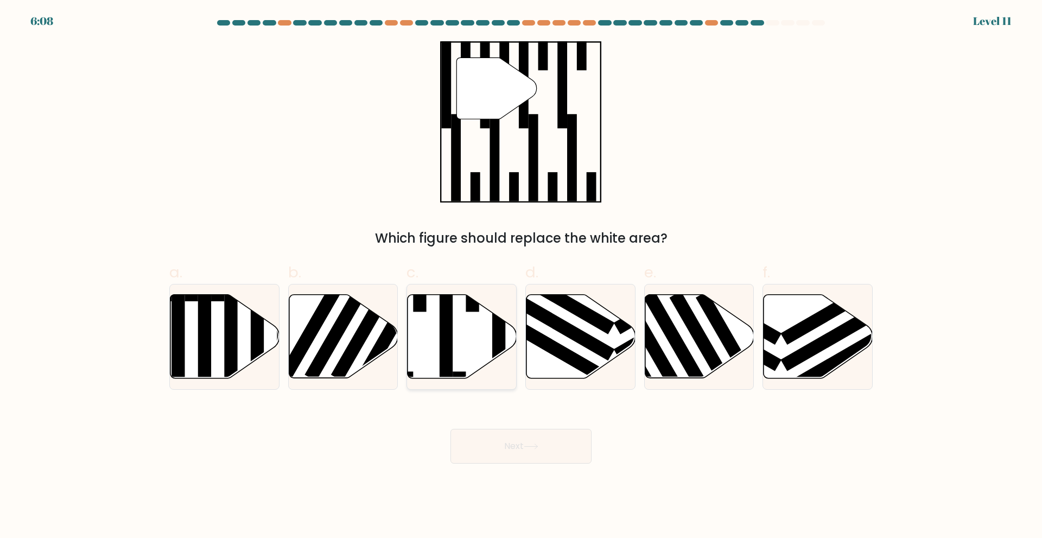
click at [444, 338] on rect at bounding box center [446, 331] width 13 height 118
click at [521, 276] on input "c." at bounding box center [521, 272] width 1 height 7
radio input "true"
click at [479, 454] on button "Next" at bounding box center [520, 446] width 141 height 35
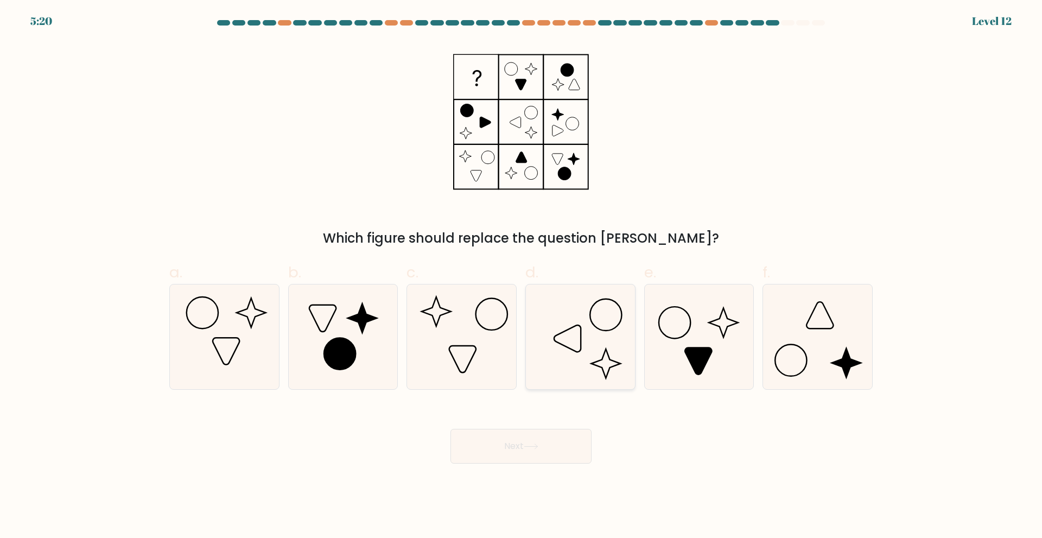
click at [608, 347] on icon at bounding box center [580, 336] width 105 height 105
click at [521, 276] on input "d." at bounding box center [521, 272] width 1 height 7
radio input "true"
click at [536, 451] on button "Next" at bounding box center [520, 446] width 141 height 35
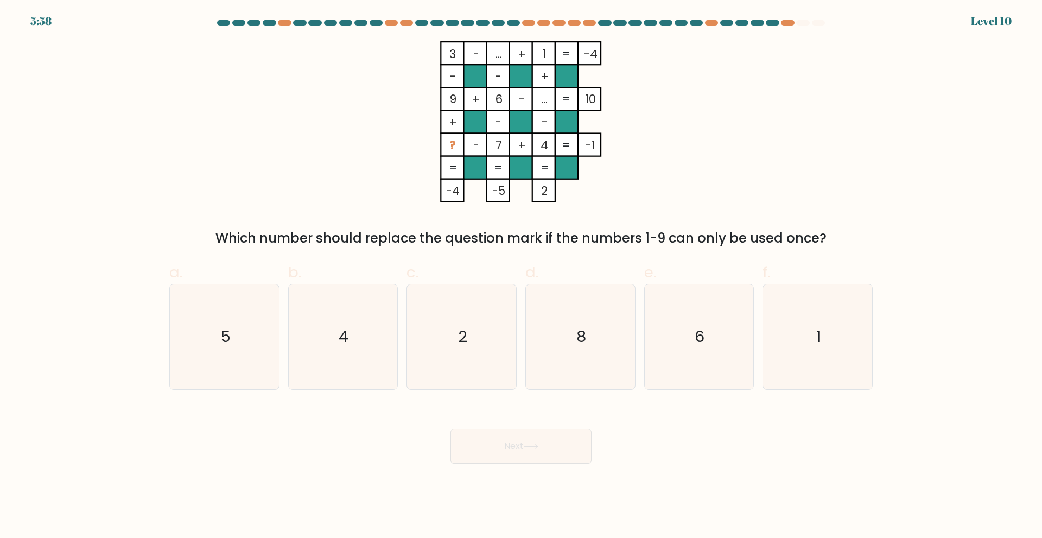
drag, startPoint x: 566, startPoint y: 237, endPoint x: 809, endPoint y: 228, distance: 243.2
click at [809, 228] on div "Which number should replace the question mark if the numbers 1-9 can only be us…" at bounding box center [521, 238] width 690 height 20
click at [611, 355] on icon "8" at bounding box center [580, 336] width 105 height 105
click at [521, 276] on input "d. 8" at bounding box center [521, 272] width 1 height 7
radio input "true"
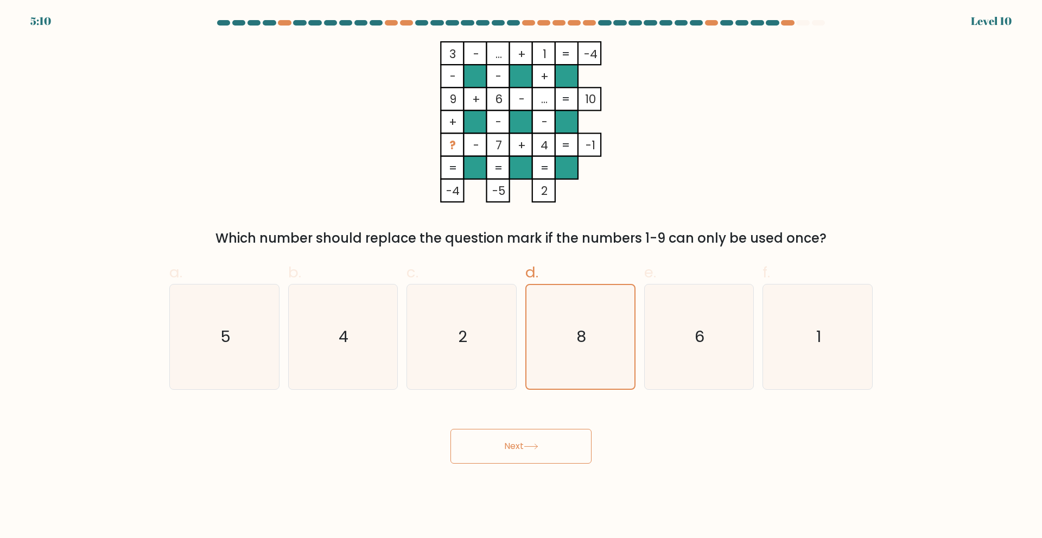
click at [557, 460] on button "Next" at bounding box center [520, 446] width 141 height 35
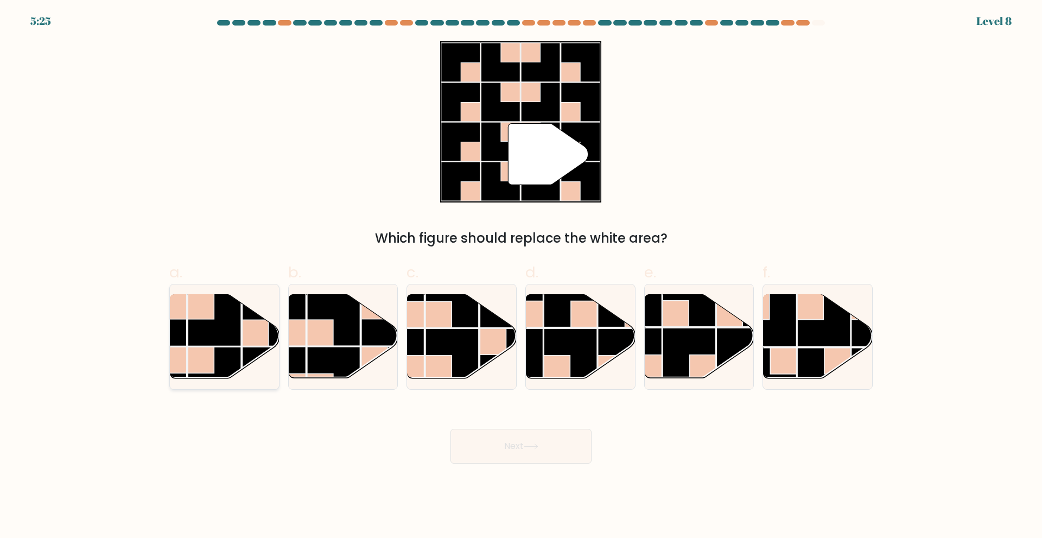
click at [198, 340] on rect at bounding box center [214, 318] width 53 height 53
click at [521, 276] on input "a." at bounding box center [521, 272] width 1 height 7
radio input "true"
click at [468, 447] on button "Next" at bounding box center [520, 446] width 141 height 35
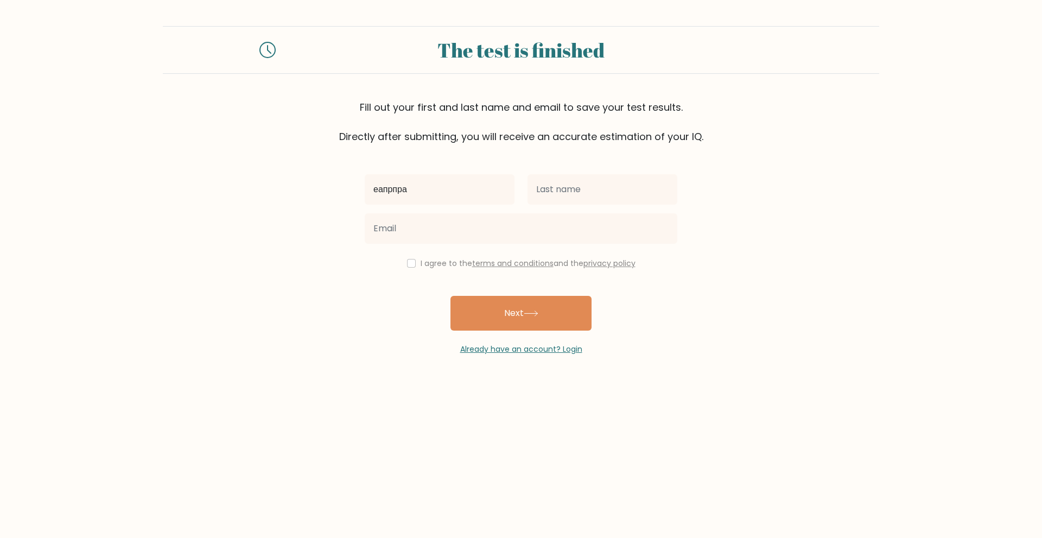
type input "еапрпра"
click at [558, 209] on div at bounding box center [521, 228] width 326 height 39
click at [562, 200] on input "text" at bounding box center [602, 189] width 150 height 30
type input "ваппа"
click at [507, 245] on div at bounding box center [521, 228] width 326 height 39
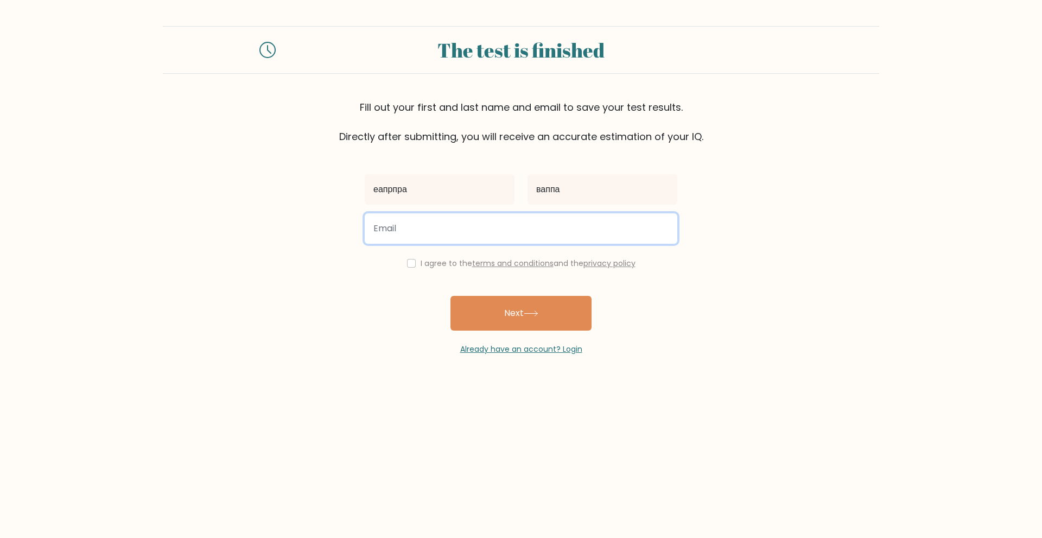
click at [476, 234] on input "email" at bounding box center [521, 228] width 313 height 30
type input "ааппппп"
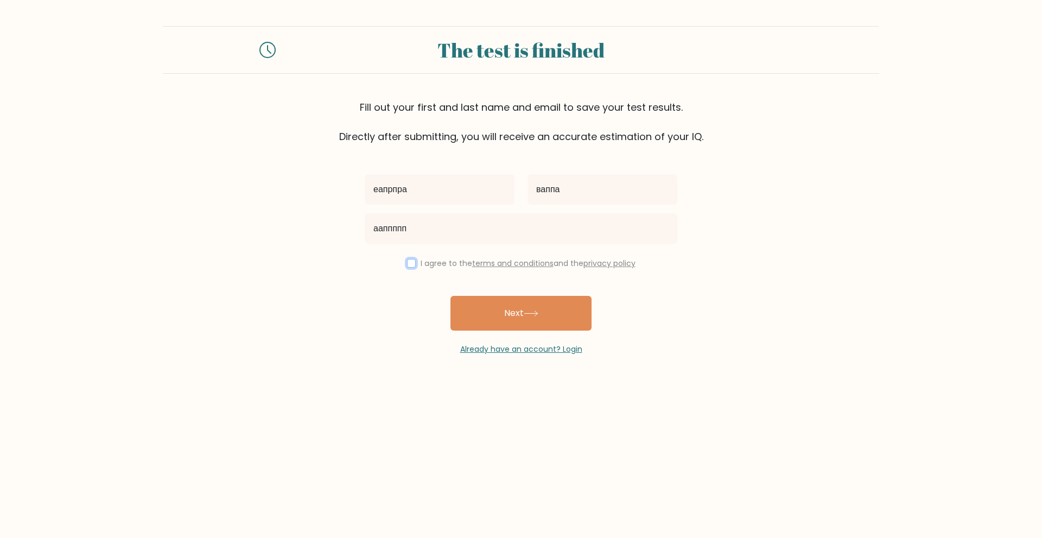
click at [409, 261] on input "checkbox" at bounding box center [411, 263] width 9 height 9
checkbox input "true"
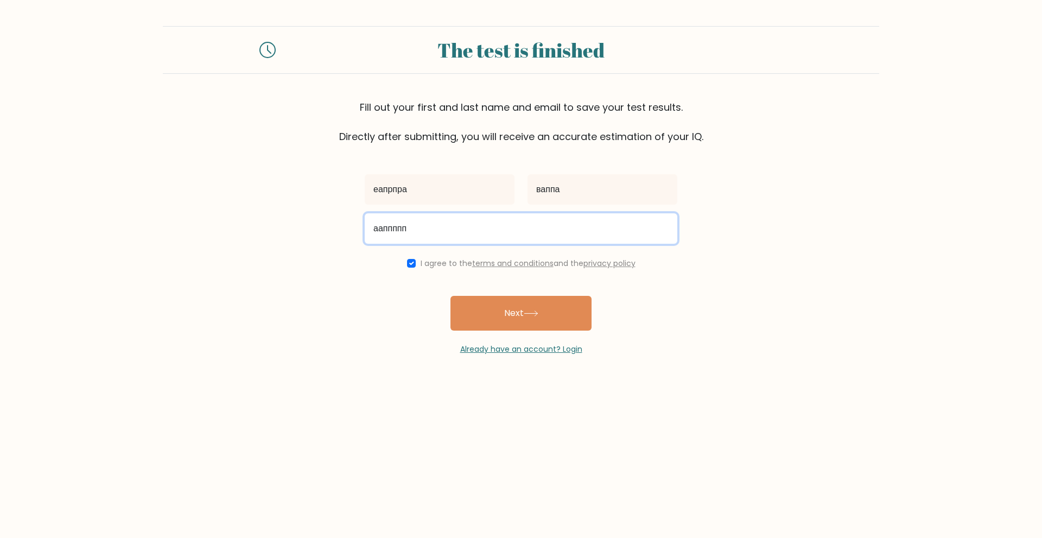
click at [413, 230] on input "ааппппп" at bounding box center [521, 228] width 313 height 30
type input "п"
type input "ш"
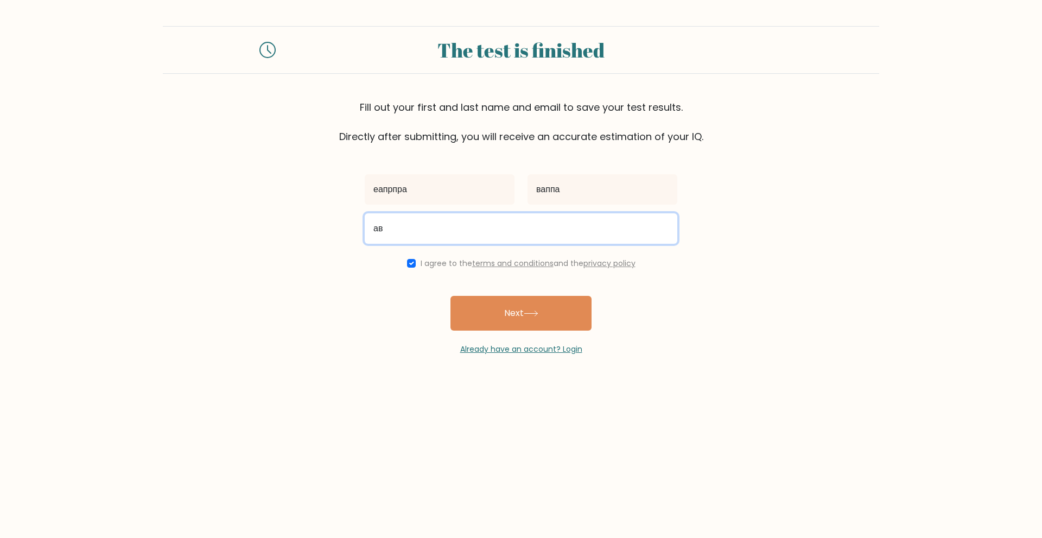
type input "а"
drag, startPoint x: 415, startPoint y: 233, endPoint x: 438, endPoint y: 233, distance: 23.9
click at [438, 233] on input "вграорвтов" at bounding box center [521, 228] width 313 height 30
type input "в"
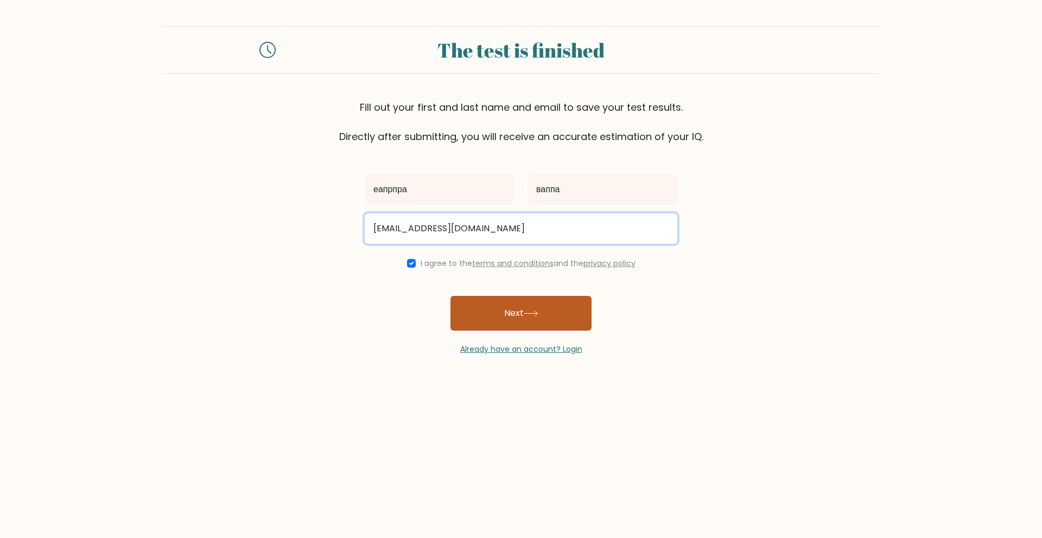
type input "gjfdjjdjdjdj@gmail.ru"
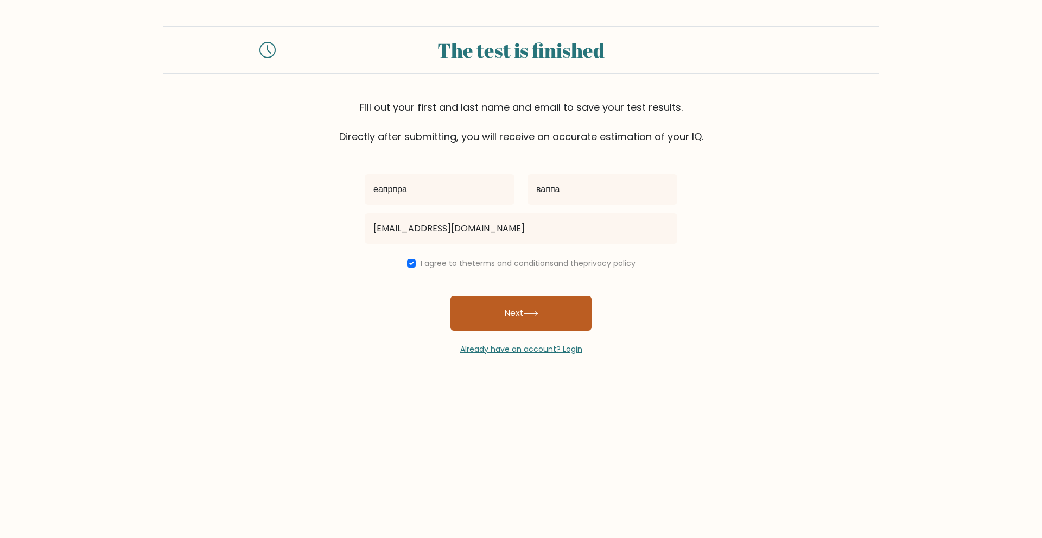
click at [549, 328] on button "Next" at bounding box center [520, 313] width 141 height 35
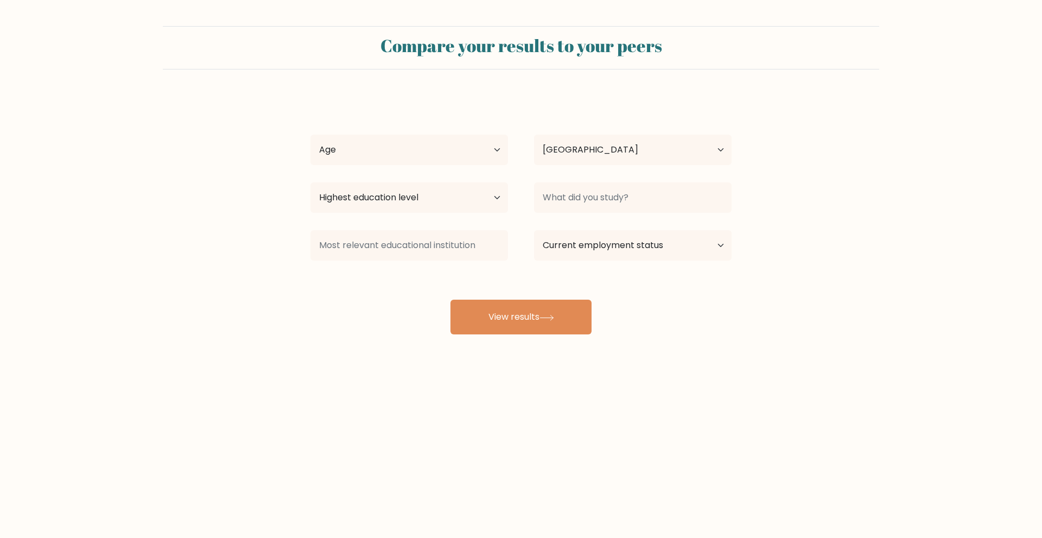
select select "RU"
click at [431, 145] on select "Age Under [DEMOGRAPHIC_DATA] [DEMOGRAPHIC_DATA] [DEMOGRAPHIC_DATA] [DEMOGRAPHIC…" at bounding box center [409, 150] width 198 height 30
select select "18_24"
click at [310, 135] on select "Age Under [DEMOGRAPHIC_DATA] [DEMOGRAPHIC_DATA] [DEMOGRAPHIC_DATA] [DEMOGRAPHIC…" at bounding box center [409, 150] width 198 height 30
click at [413, 200] on select "Highest education level No schooling Primary Lower Secondary Upper Secondary Oc…" at bounding box center [409, 197] width 198 height 30
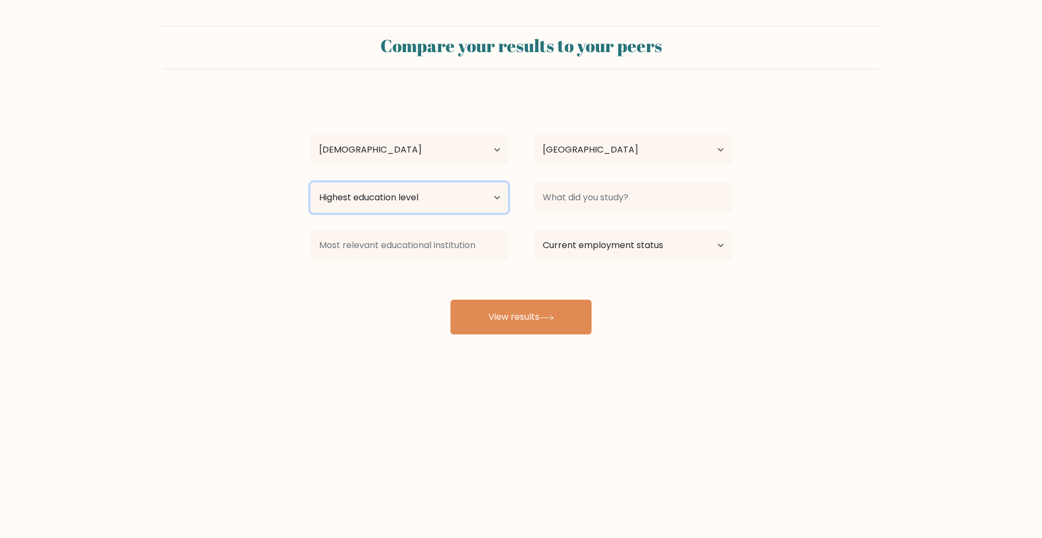
select select "occupation_specific"
click at [310, 182] on select "Highest education level No schooling Primary Lower Secondary Upper Secondary Oc…" at bounding box center [409, 197] width 198 height 30
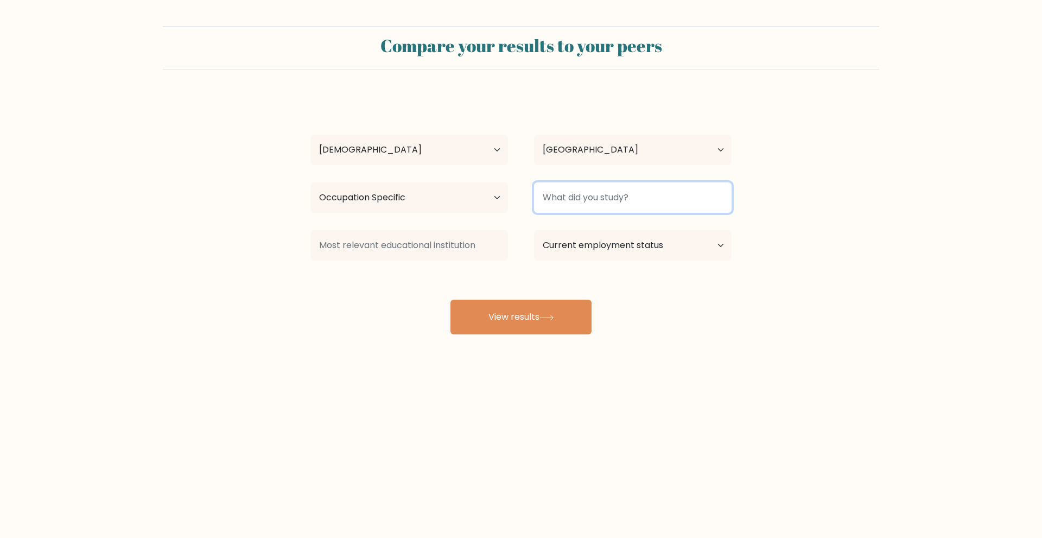
click at [575, 203] on input at bounding box center [633, 197] width 198 height 30
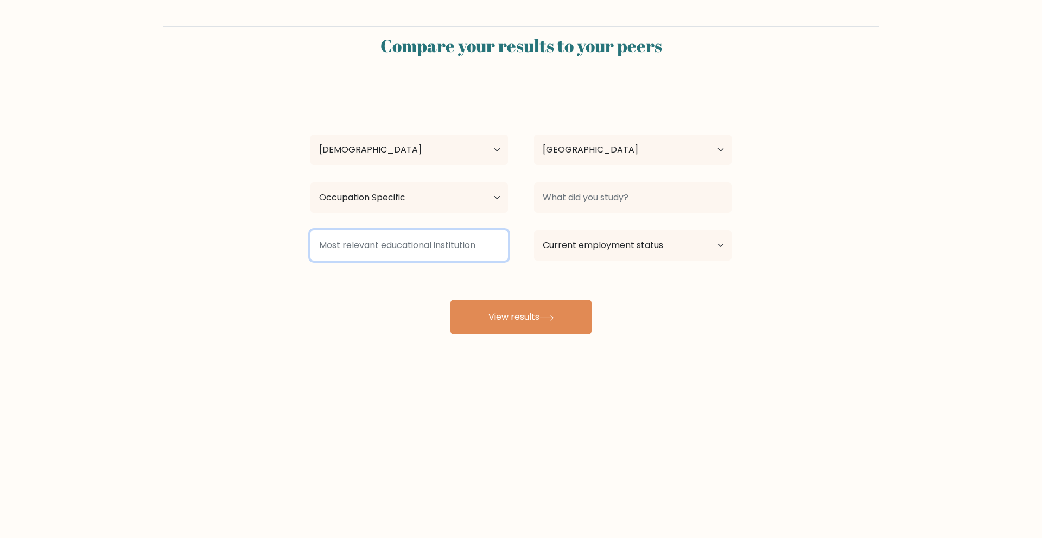
click at [483, 234] on input at bounding box center [409, 245] width 198 height 30
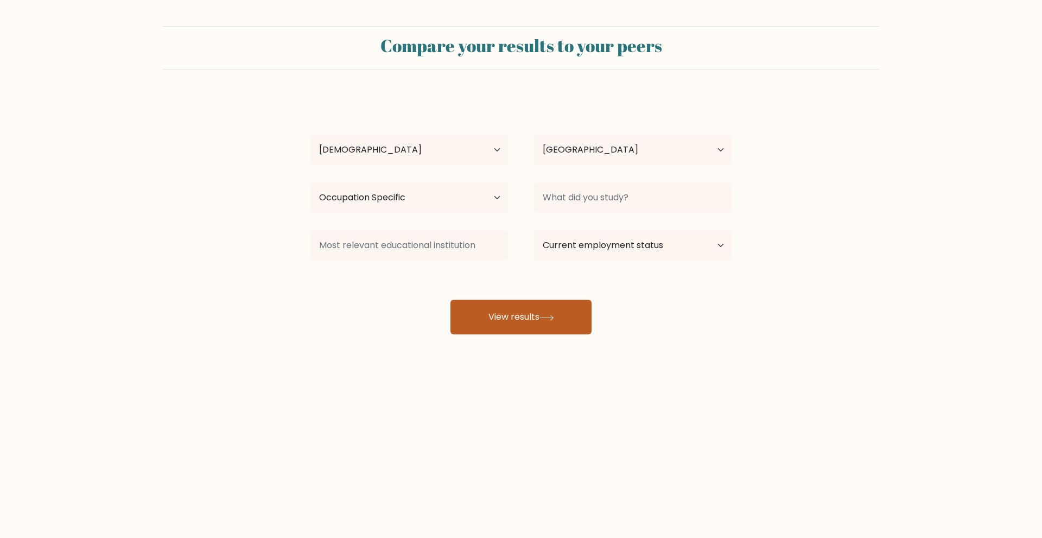
click at [501, 325] on button "View results" at bounding box center [520, 317] width 141 height 35
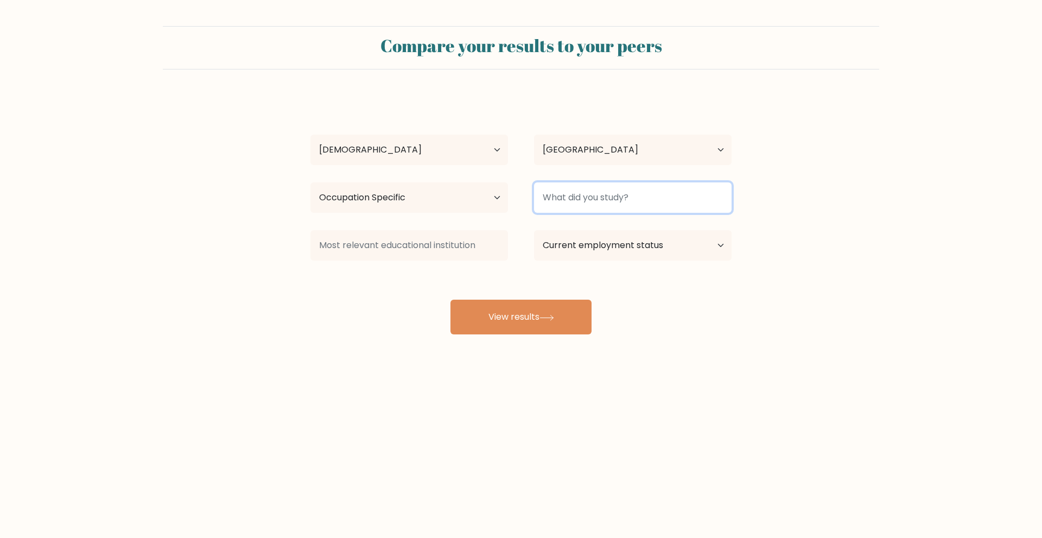
click at [557, 205] on input at bounding box center [633, 197] width 198 height 30
type input "dffgfgfg"
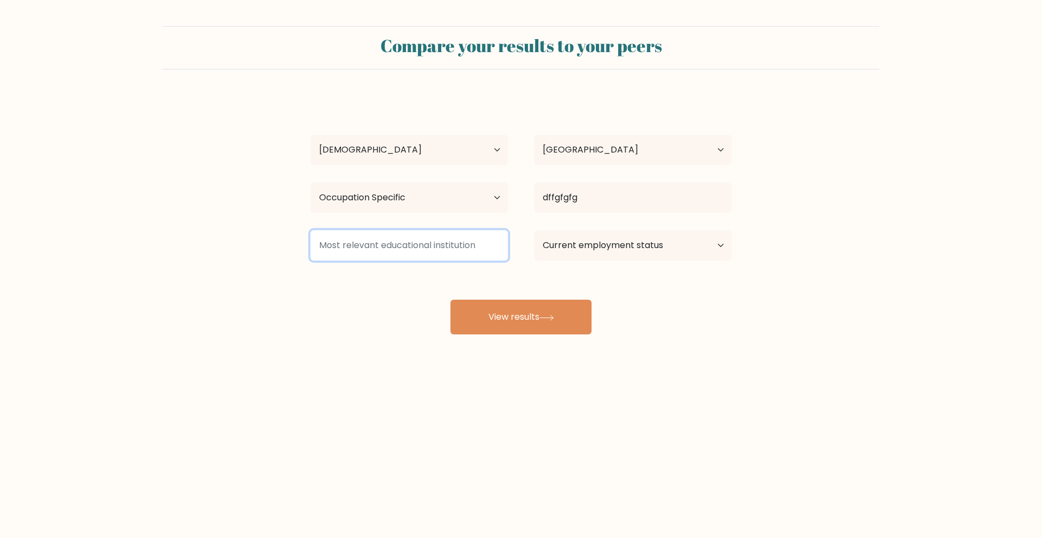
click at [441, 251] on input at bounding box center [409, 245] width 198 height 30
type input "sdf"
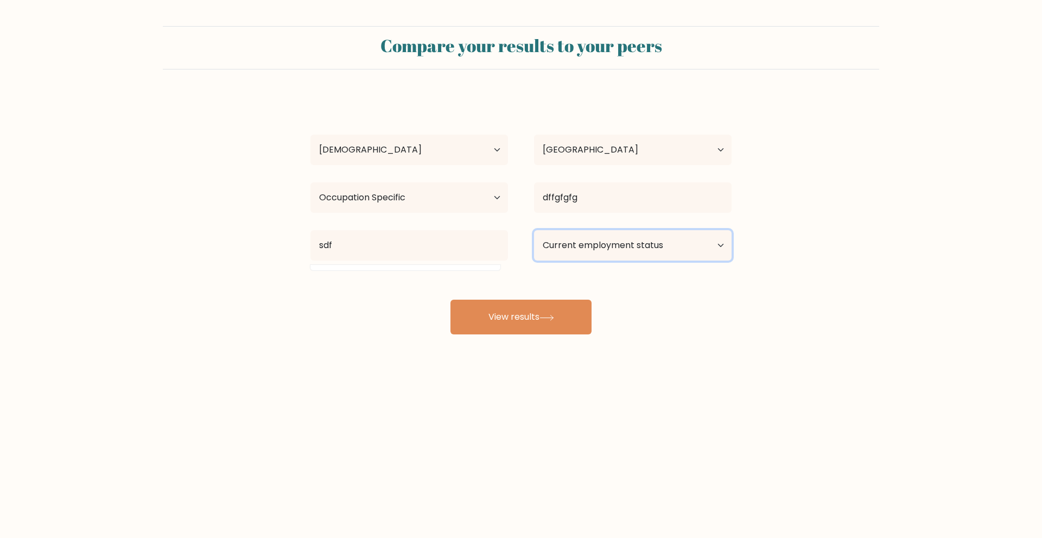
click at [572, 250] on select "Current employment status Employed Student Retired Other / prefer not to answer" at bounding box center [633, 245] width 198 height 30
select select "employed"
click at [534, 230] on select "Current employment status Employed Student Retired Other / prefer not to answer" at bounding box center [633, 245] width 198 height 30
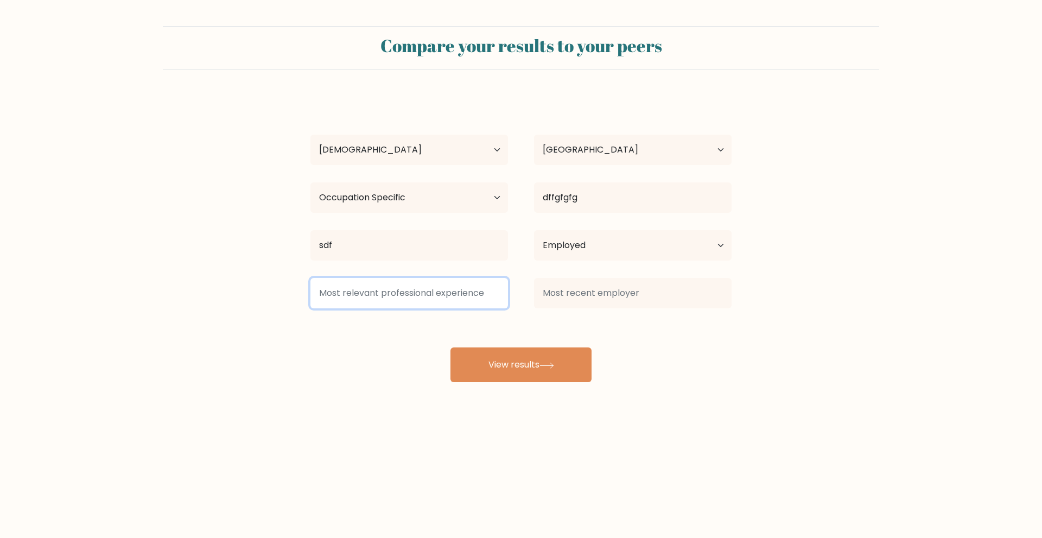
click at [468, 295] on input at bounding box center [409, 293] width 198 height 30
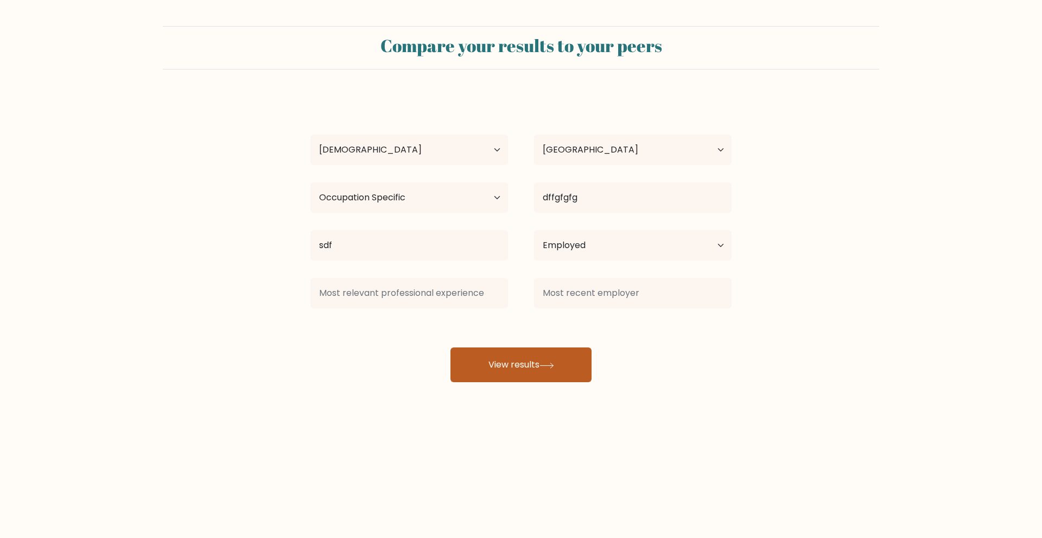
click at [500, 370] on button "View results" at bounding box center [520, 364] width 141 height 35
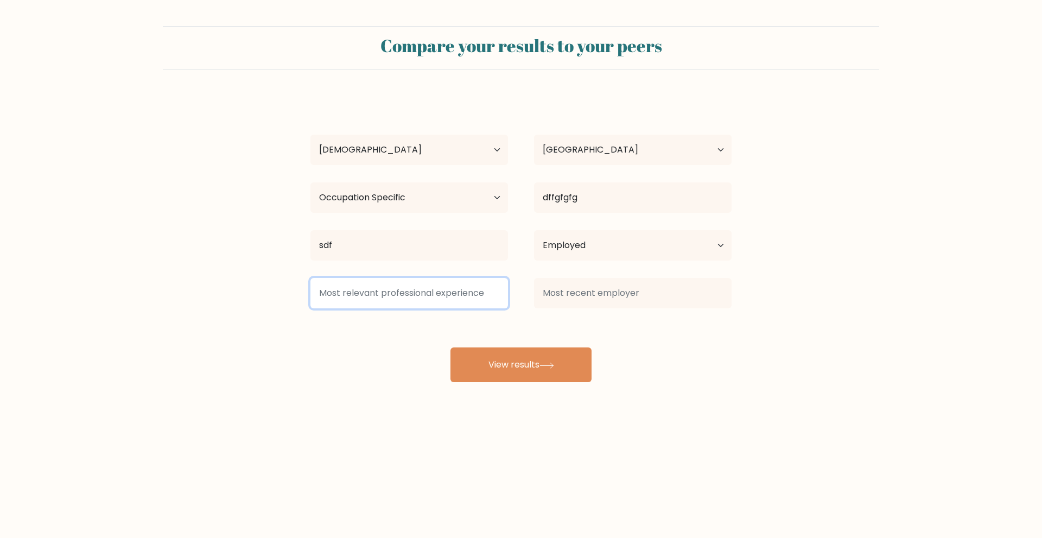
click at [456, 307] on input at bounding box center [409, 293] width 198 height 30
click at [456, 291] on input "cv" at bounding box center [409, 293] width 198 height 30
type input "cvcv c vc"
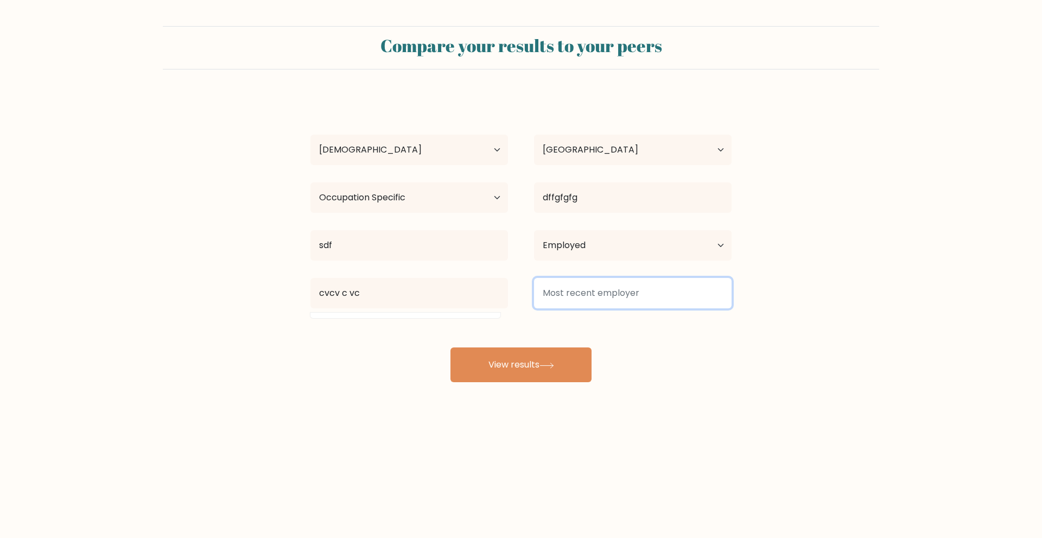
click at [577, 293] on input at bounding box center [633, 293] width 198 height 30
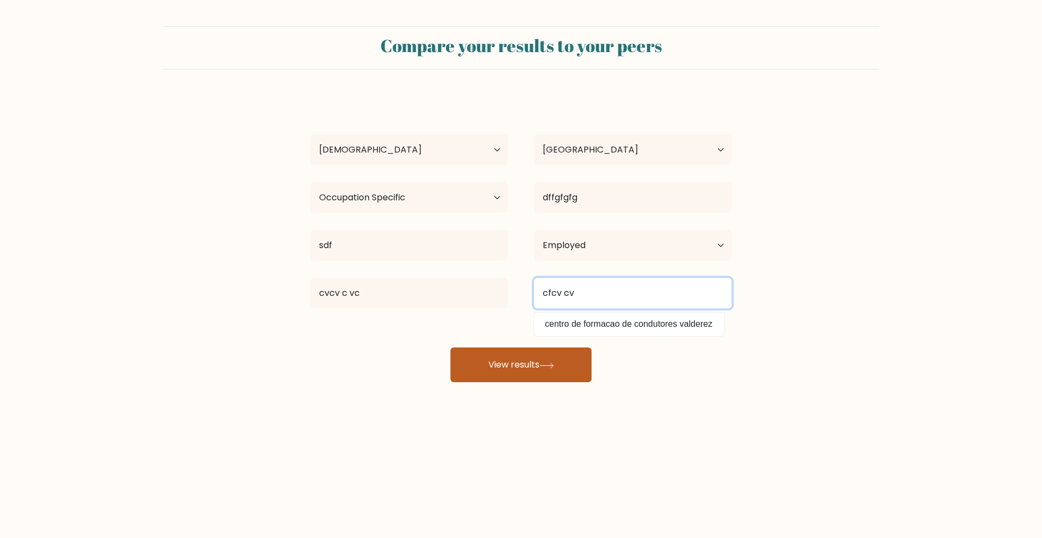
type input "cfcv cv"
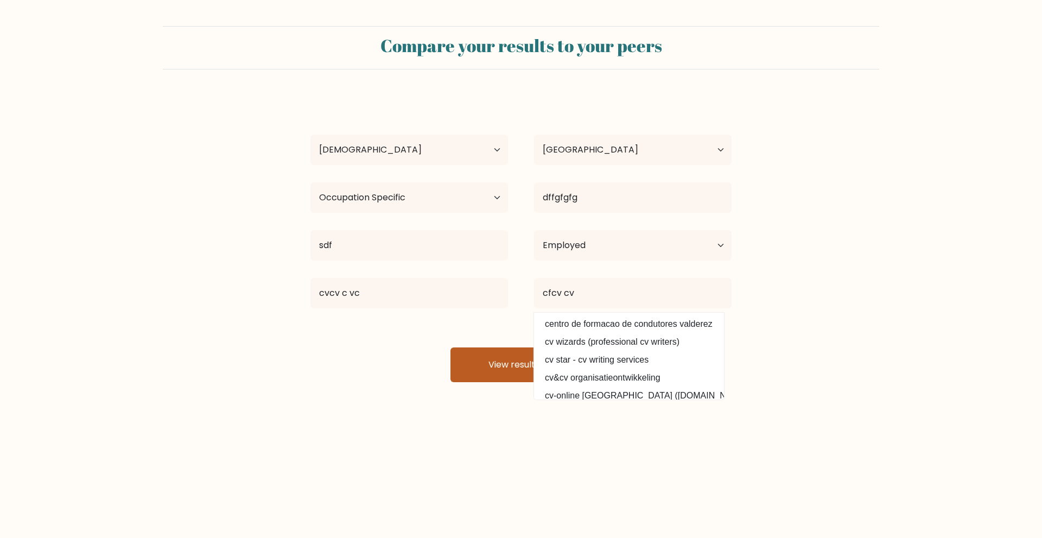
click at [525, 375] on button "View results" at bounding box center [520, 364] width 141 height 35
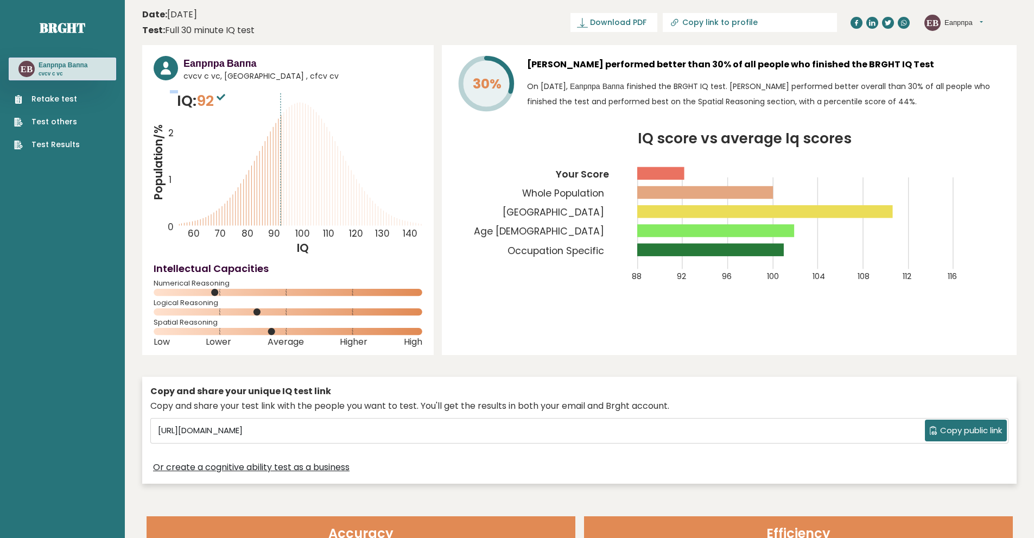
drag, startPoint x: 229, startPoint y: 103, endPoint x: 171, endPoint y: 96, distance: 58.6
click at [171, 96] on icon "Population/% IQ 0 1 2 60 70 80 90 100 110 120 130 140" at bounding box center [288, 172] width 269 height 165
click at [177, 99] on div "IQ: 92 Population/% IQ 0 1 2 60 70 80 90 100 110 120 130 140" at bounding box center [288, 172] width 269 height 165
drag, startPoint x: 190, startPoint y: 108, endPoint x: 217, endPoint y: 107, distance: 26.6
click at [217, 109] on p "IQ: 92" at bounding box center [202, 101] width 51 height 22
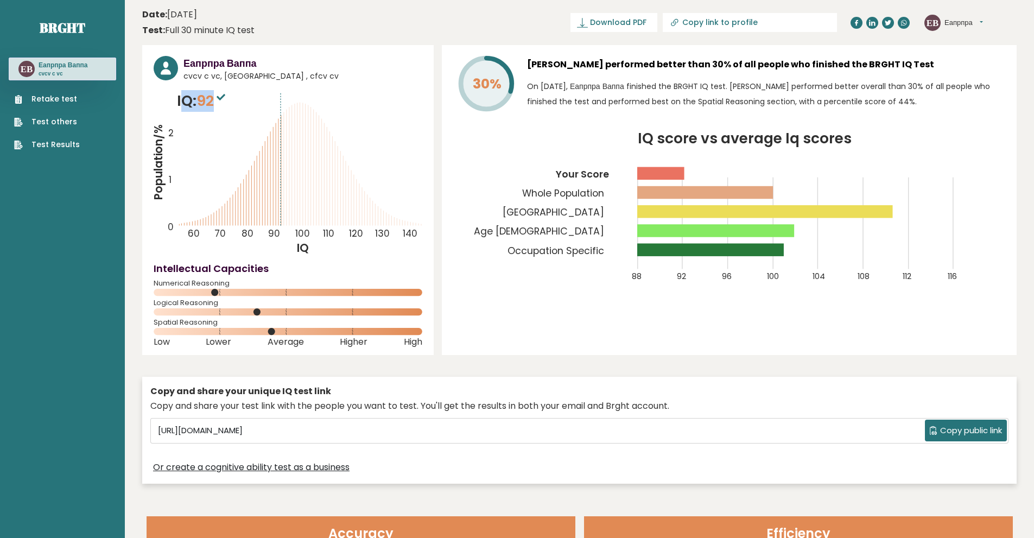
click at [184, 96] on p "IQ: 92" at bounding box center [202, 101] width 51 height 22
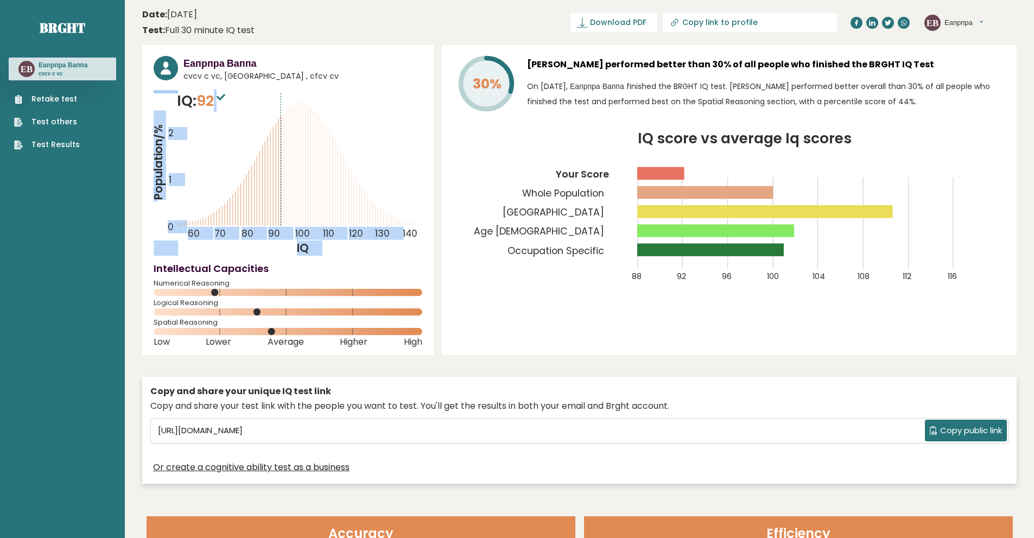
drag, startPoint x: 175, startPoint y: 98, endPoint x: 211, endPoint y: 103, distance: 35.7
click at [211, 103] on div "IQ: 92 Population/% IQ 0 1 2 60 70 80 90 100 110 120 130 140" at bounding box center [288, 172] width 269 height 165
click at [211, 103] on span "92" at bounding box center [211, 101] width 31 height 20
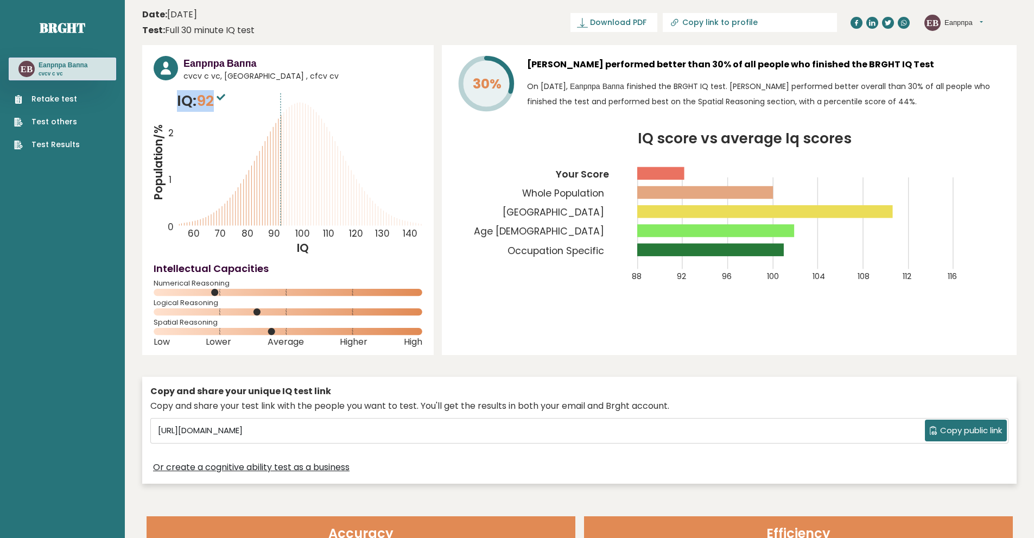
drag, startPoint x: 215, startPoint y: 103, endPoint x: 178, endPoint y: 103, distance: 37.4
click at [178, 103] on p "IQ: 92" at bounding box center [202, 101] width 51 height 22
click at [371, 101] on icon "Population/% IQ 0 1 2 60 70 80 90 100 110 120 130 140" at bounding box center [288, 172] width 269 height 165
